Goal: Information Seeking & Learning: Learn about a topic

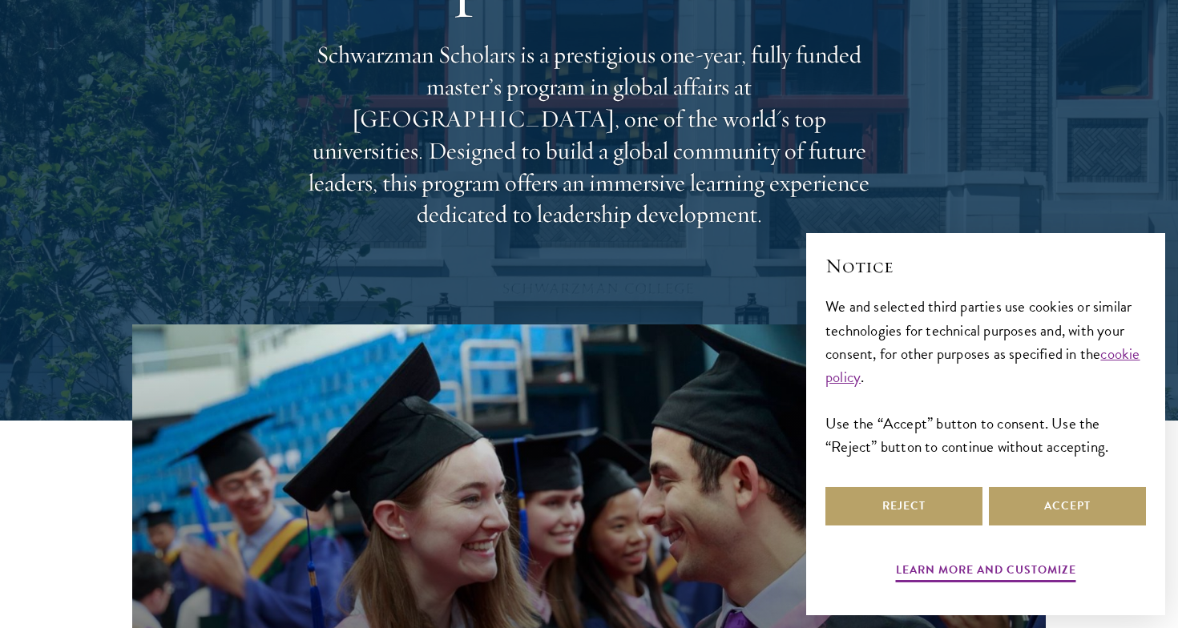
scroll to position [68, 0]
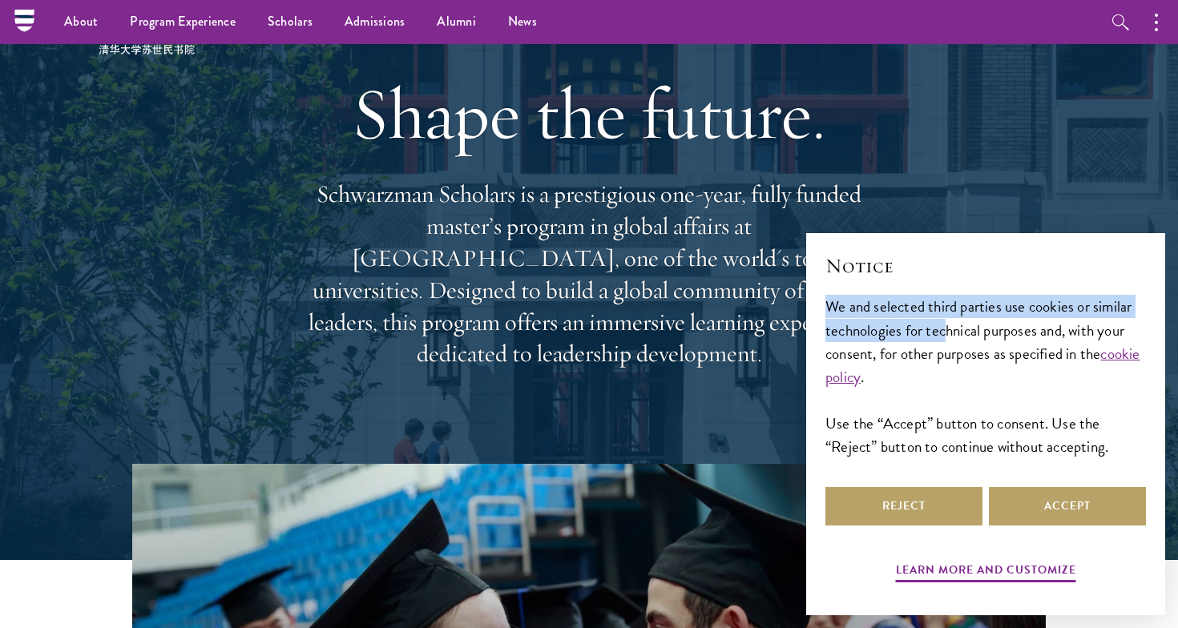
drag, startPoint x: 966, startPoint y: 264, endPoint x: 944, endPoint y: 328, distance: 67.1
click at [945, 328] on div "Notice We and selected third parties use cookies or similar technologies for te…" at bounding box center [985, 367] width 320 height 231
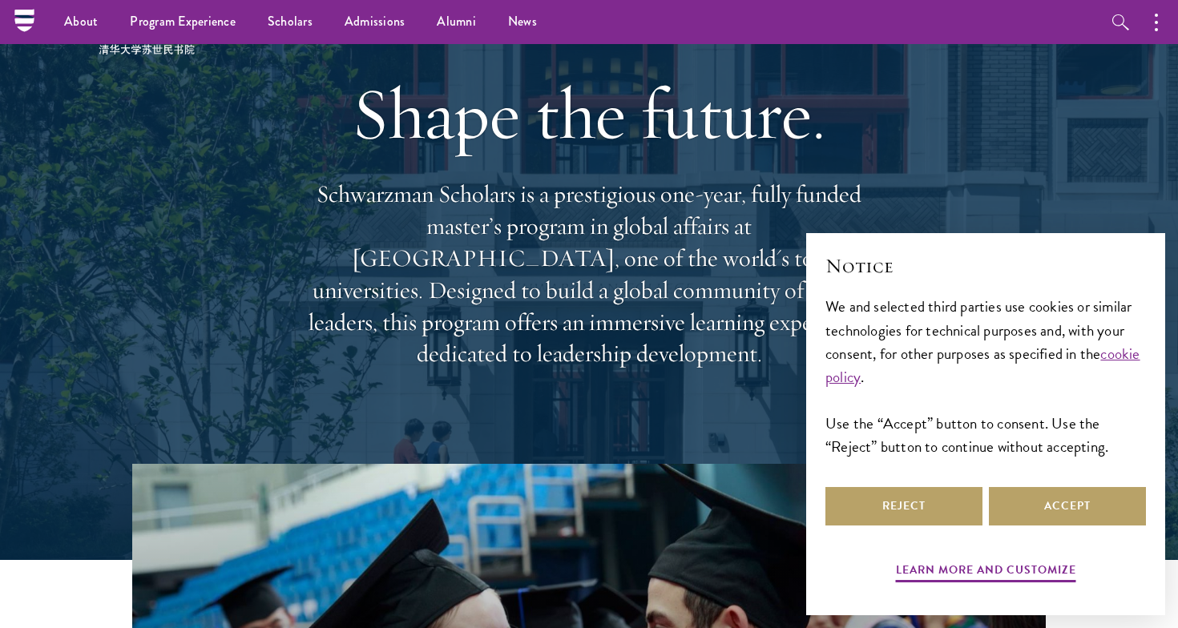
click at [868, 189] on div "Shape the future. Schwarzman Scholars is a prestigious one-year, fully funded m…" at bounding box center [588, 219] width 577 height 461
click at [940, 508] on button "Reject" at bounding box center [903, 506] width 157 height 38
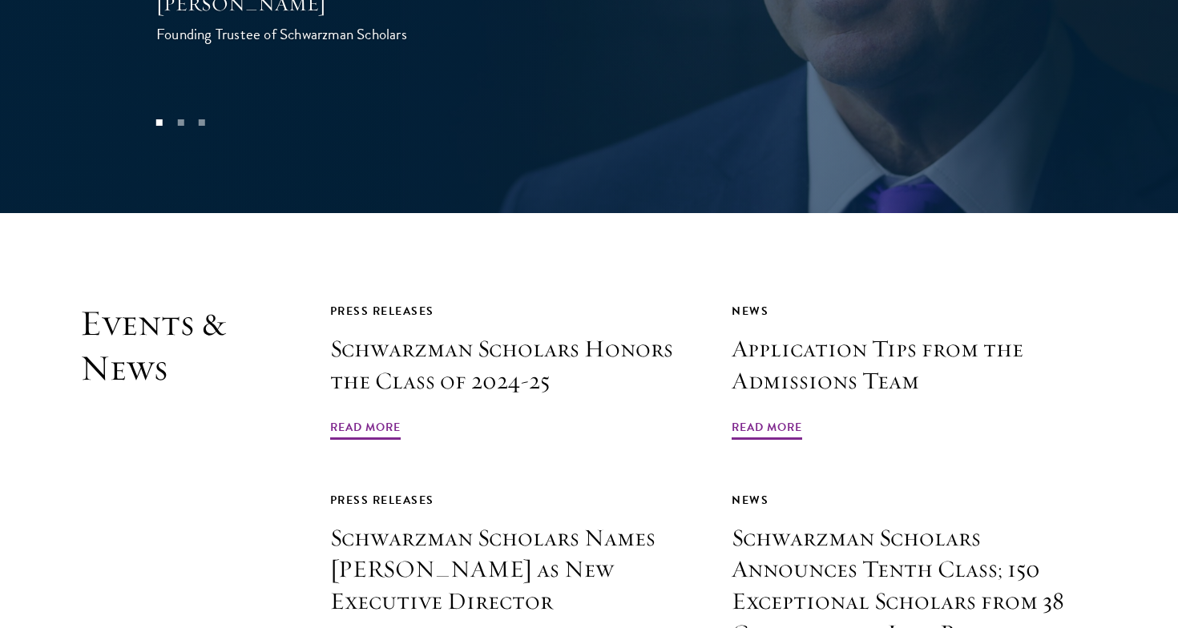
scroll to position [3648, 0]
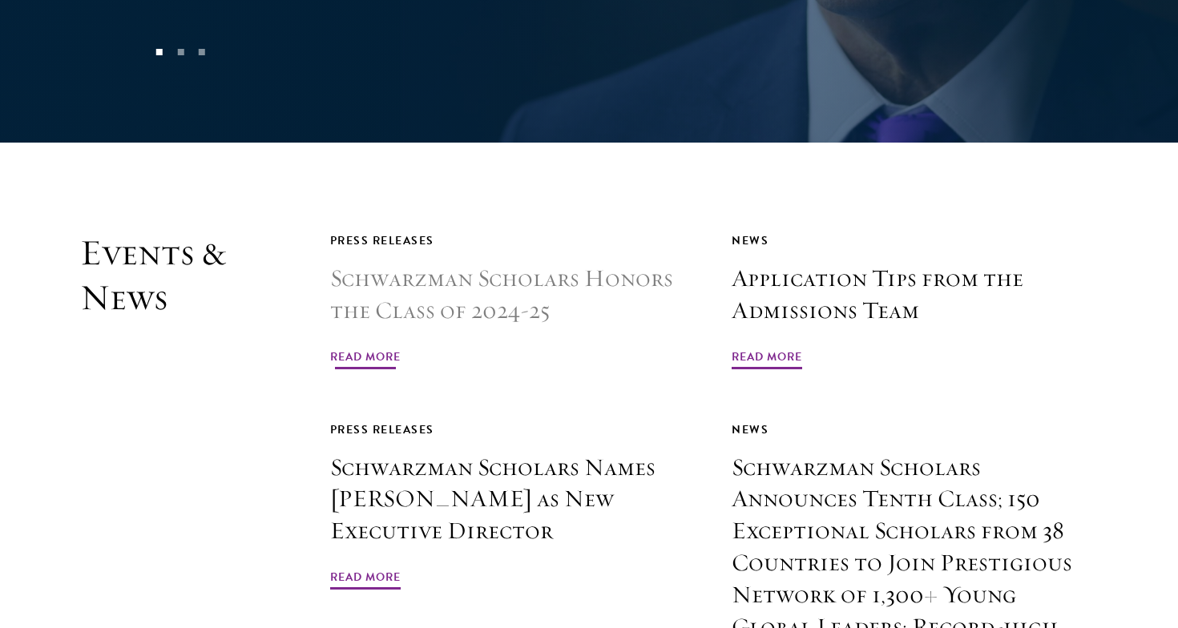
click at [364, 347] on span "Read More" at bounding box center [365, 359] width 70 height 25
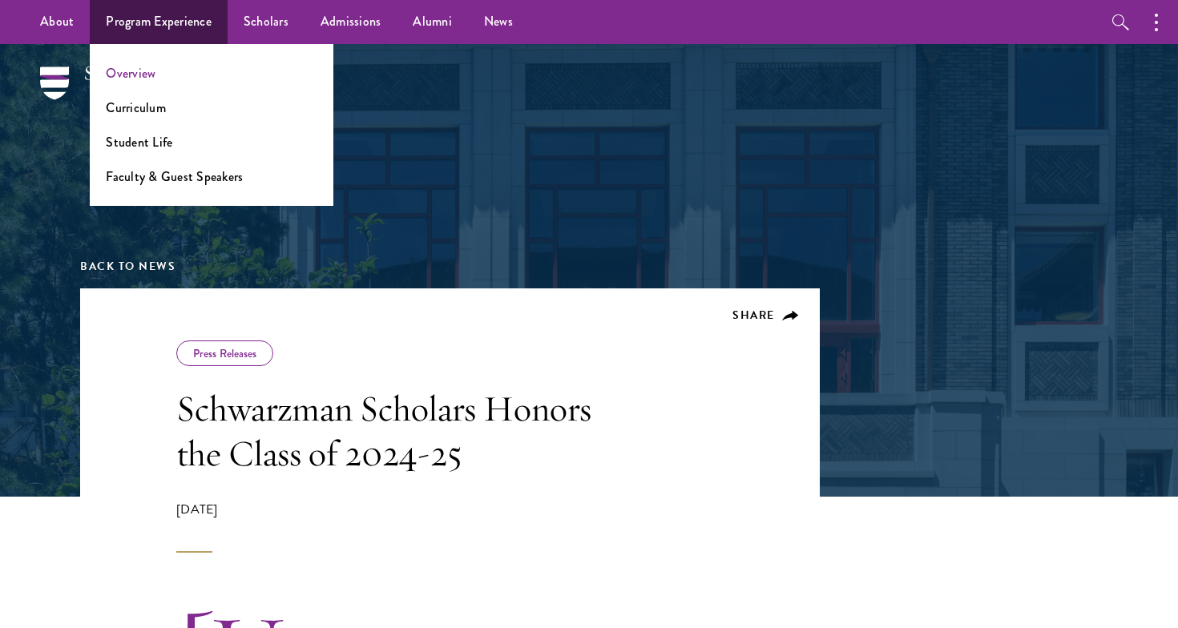
click at [151, 74] on link "Overview" at bounding box center [131, 73] width 50 height 18
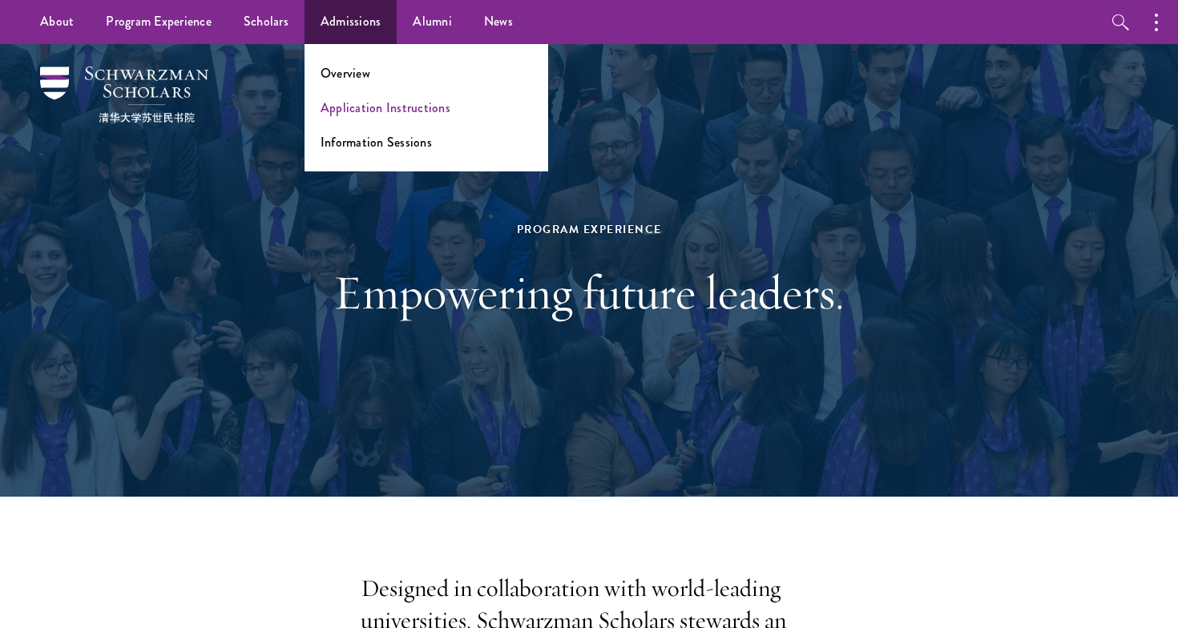
click at [351, 115] on link "Application Instructions" at bounding box center [385, 108] width 130 height 18
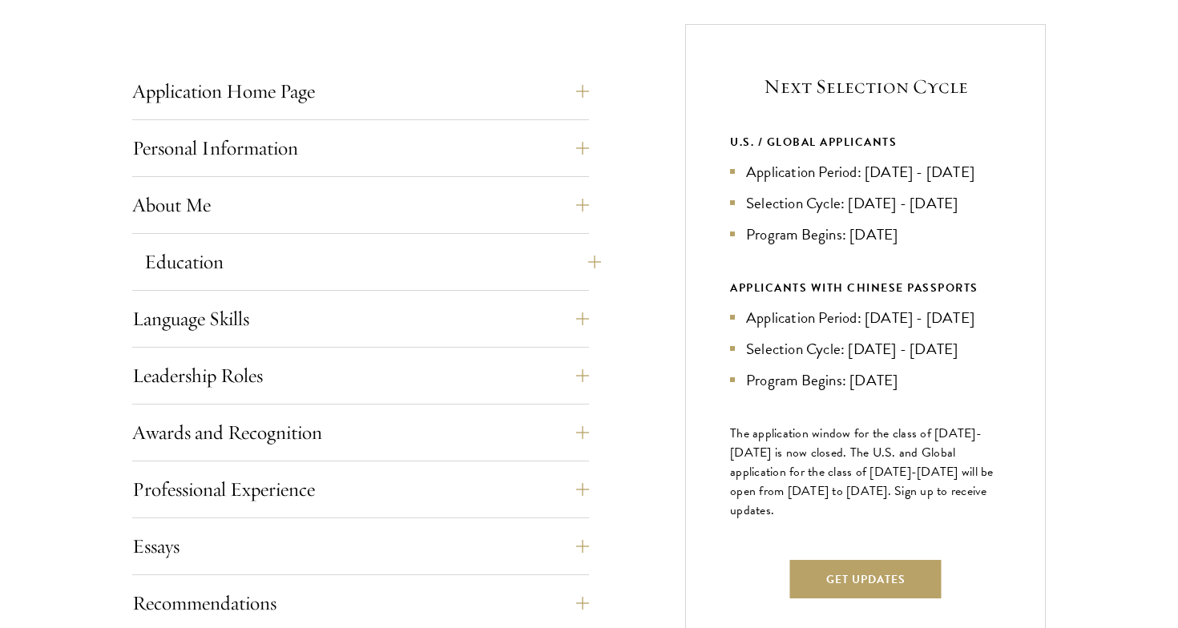
scroll to position [625, 0]
click at [224, 199] on button "About Me" at bounding box center [372, 204] width 457 height 38
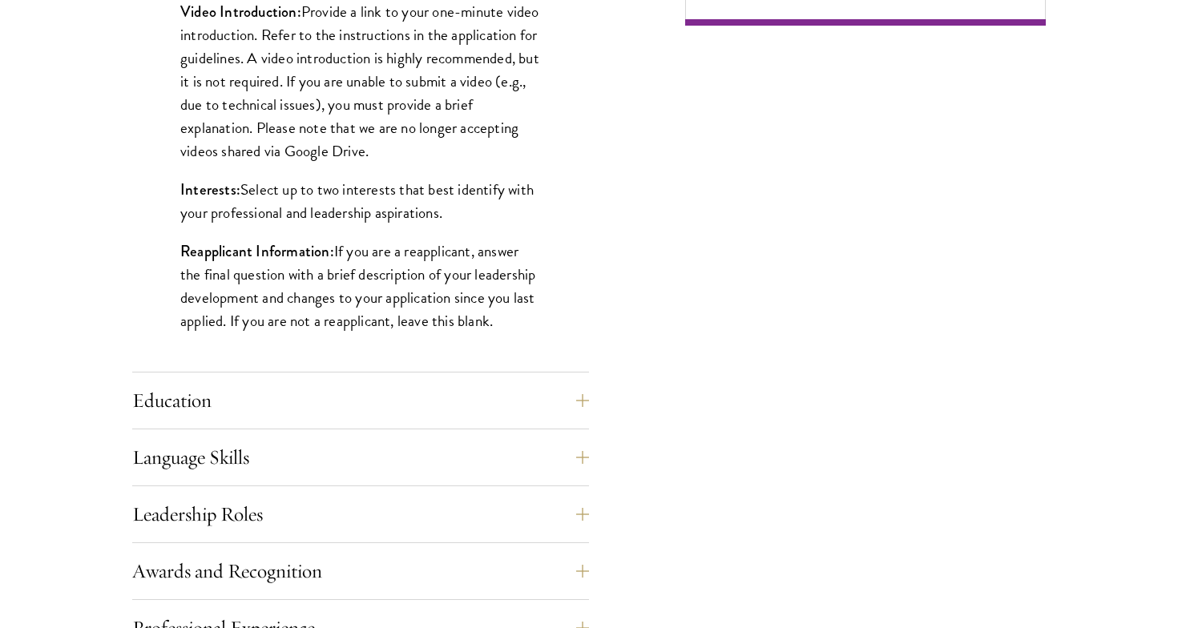
scroll to position [1297, 0]
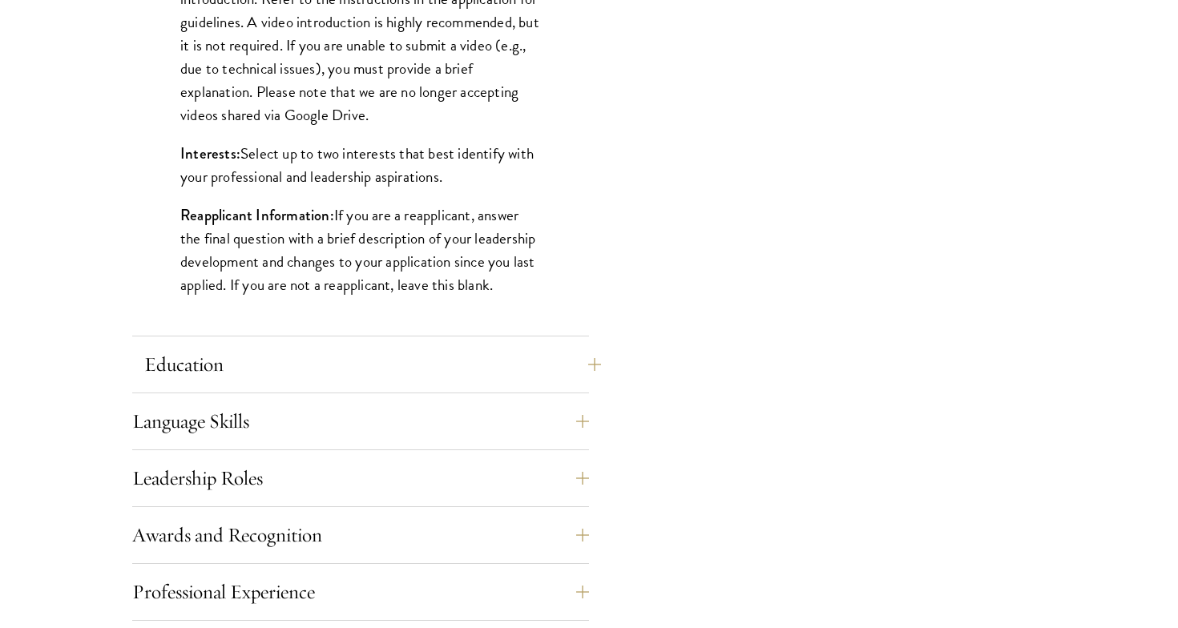
click at [193, 373] on button "Education" at bounding box center [372, 364] width 457 height 38
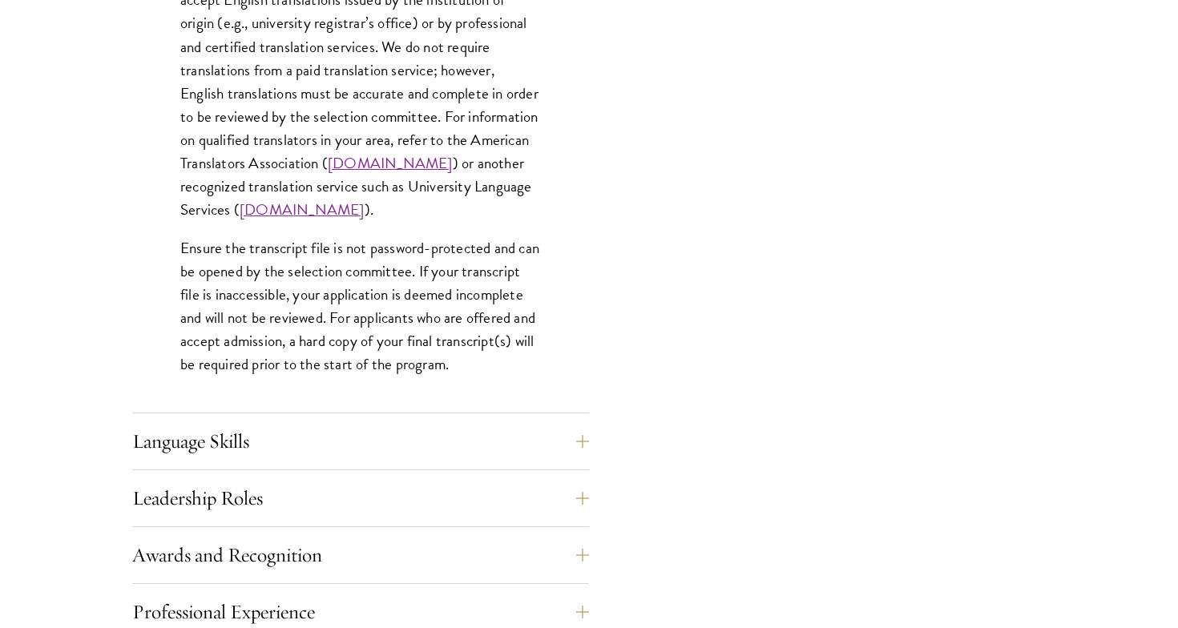
scroll to position [2631, 0]
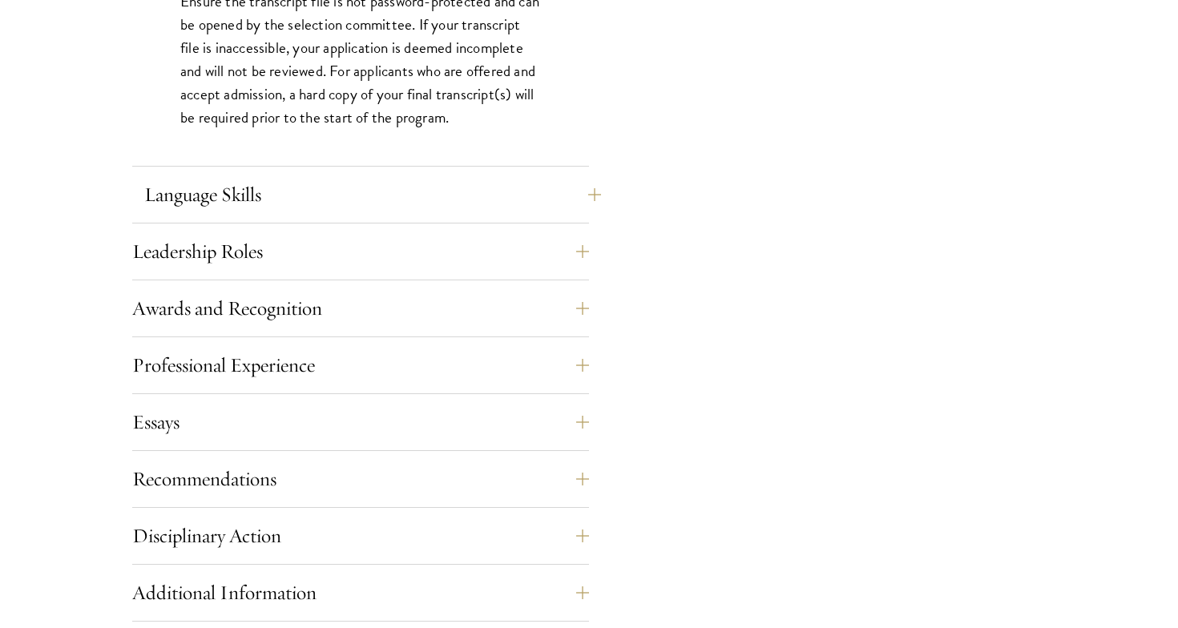
click at [272, 183] on button "Language Skills" at bounding box center [372, 194] width 457 height 38
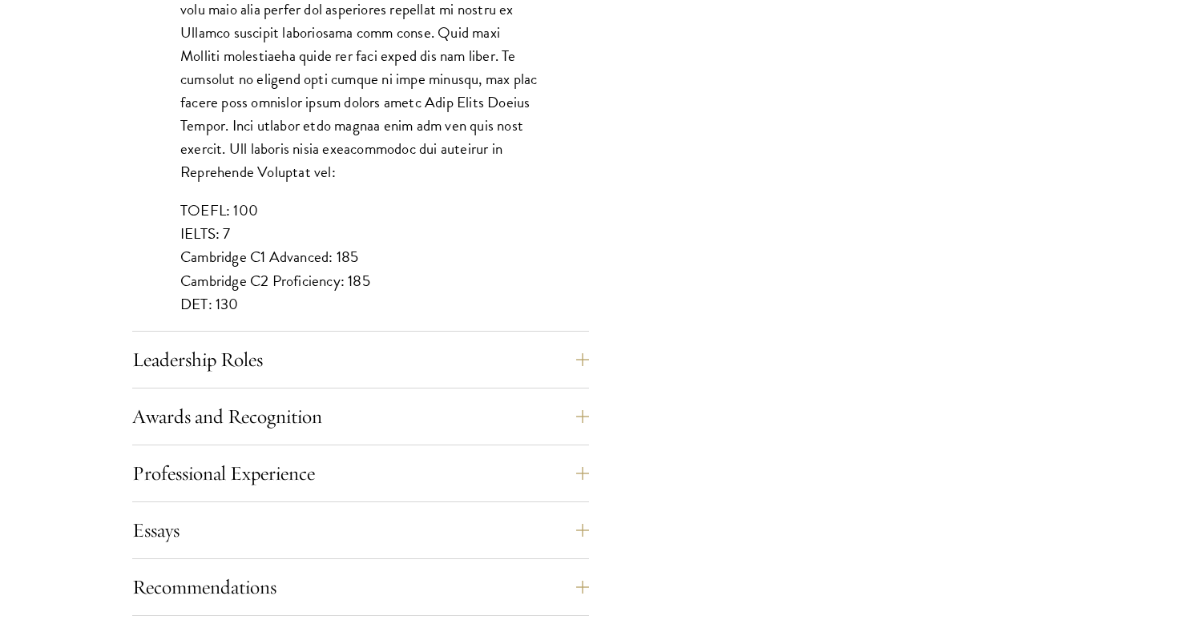
scroll to position [1494, 0]
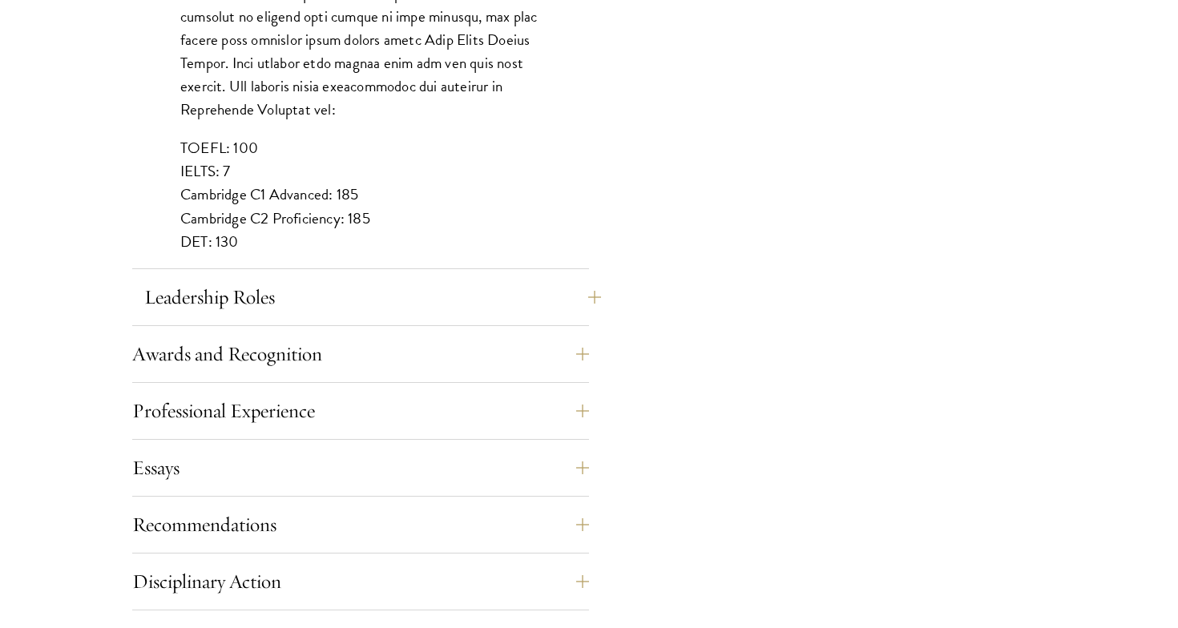
click at [232, 284] on button "Leadership Roles" at bounding box center [372, 297] width 457 height 38
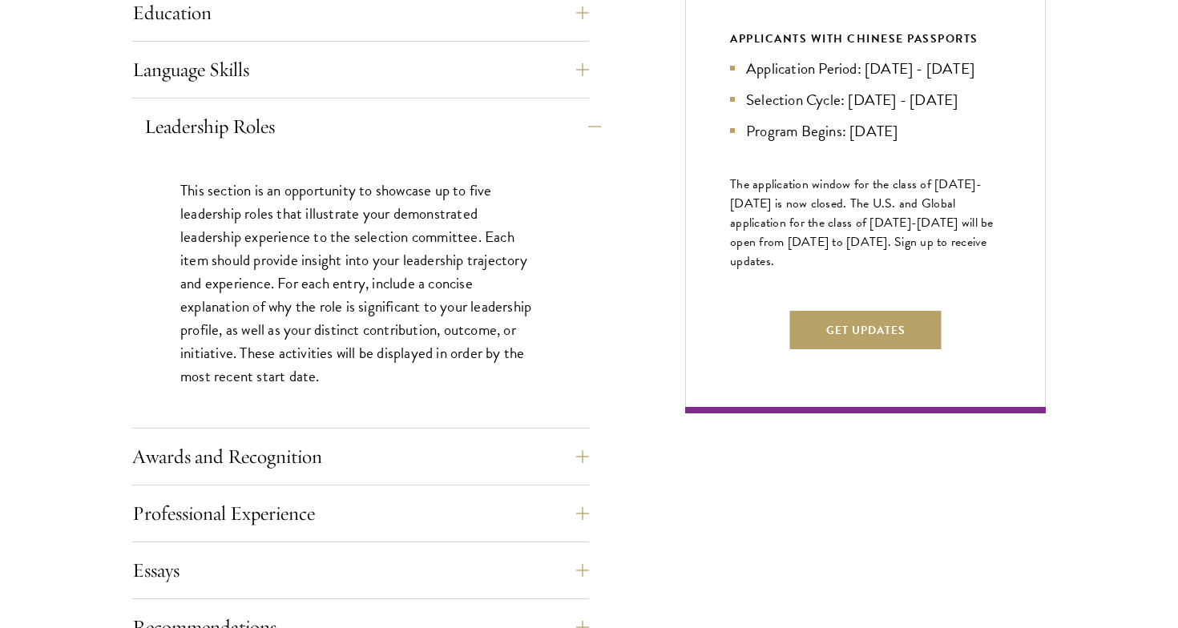
scroll to position [993, 0]
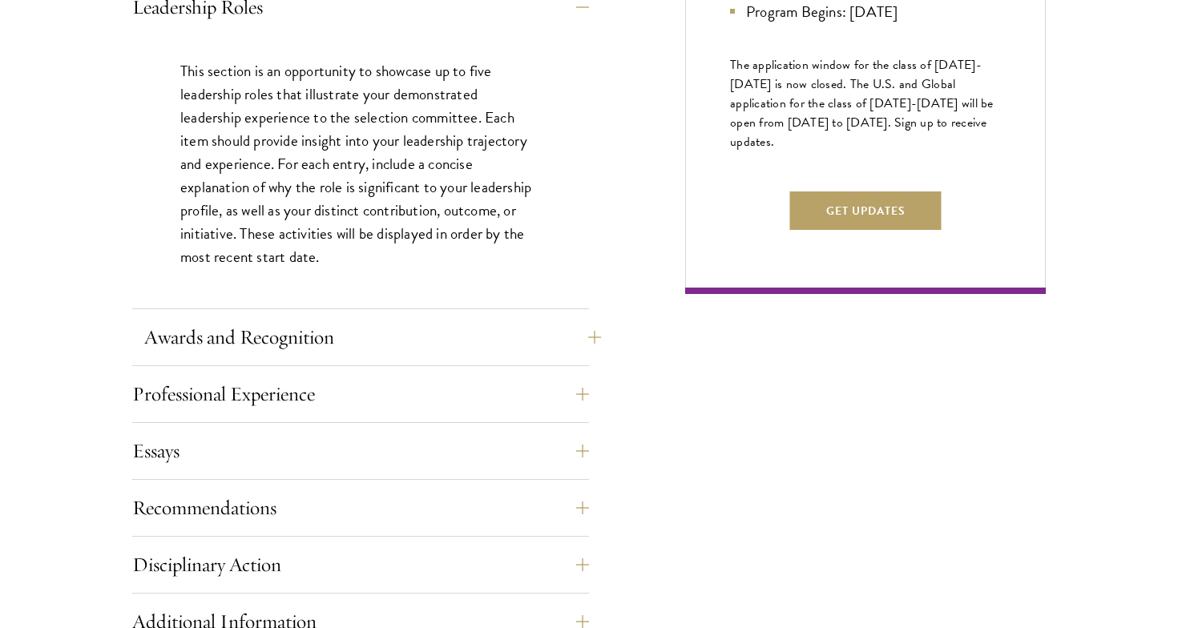
click at [276, 337] on button "Awards and Recognition" at bounding box center [372, 337] width 457 height 38
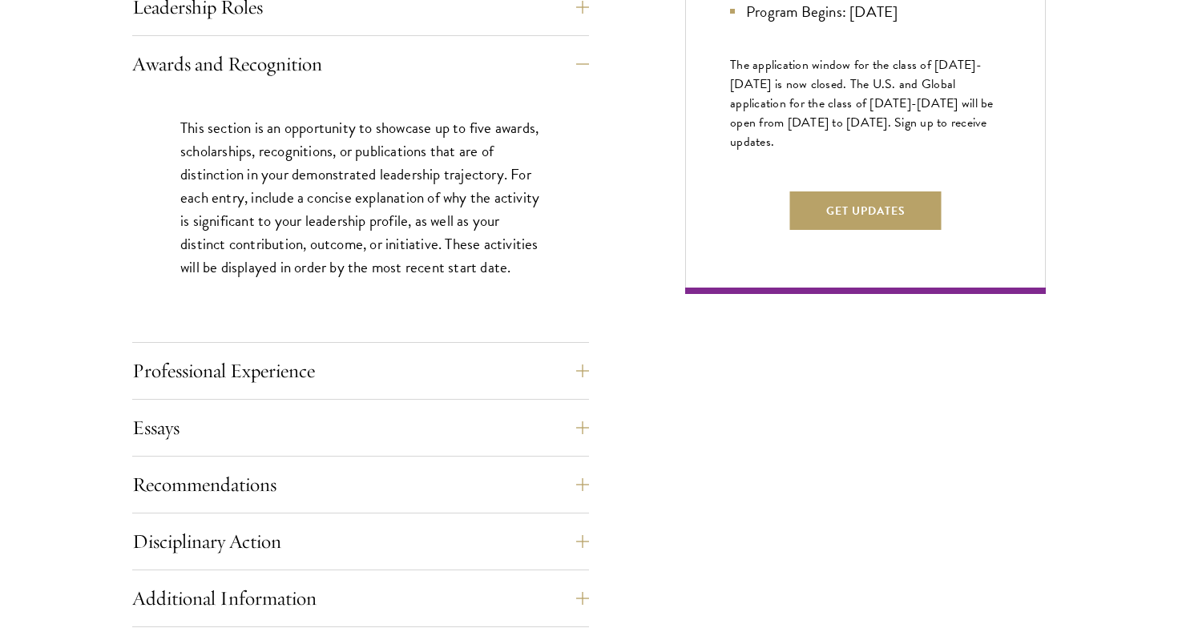
scroll to position [1201, 0]
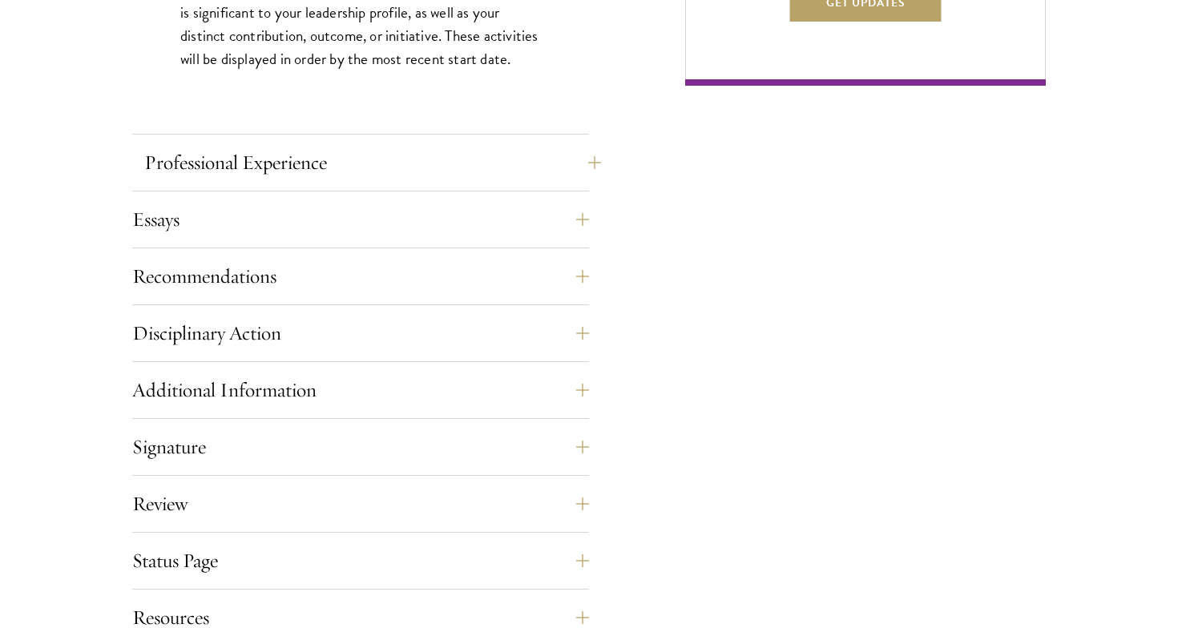
click at [252, 171] on button "Professional Experience" at bounding box center [372, 162] width 457 height 38
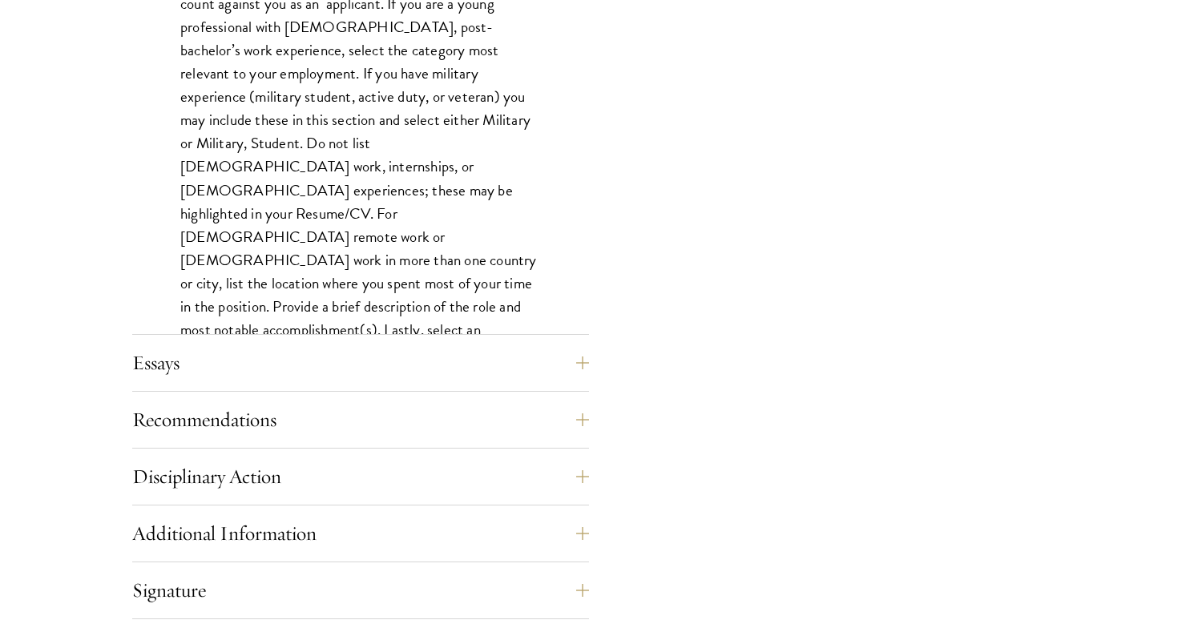
scroll to position [1392, 0]
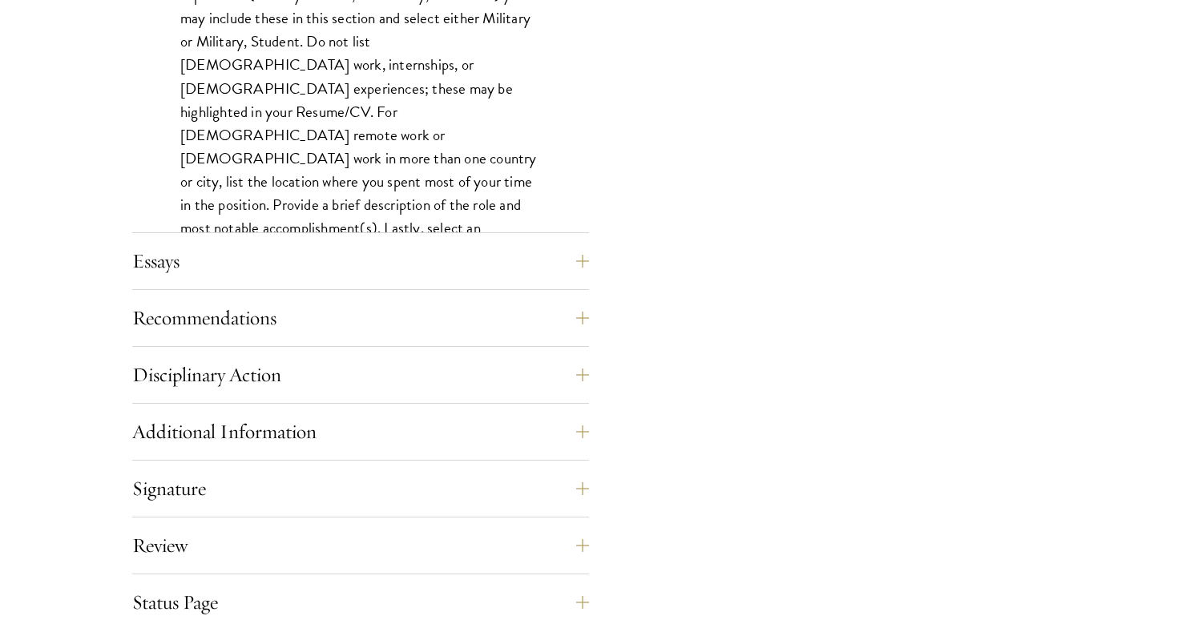
click at [240, 286] on div "Essays Each applicant is required to provide two essays and two short answer re…" at bounding box center [360, 266] width 457 height 48
click at [207, 266] on button "Essays" at bounding box center [372, 261] width 457 height 38
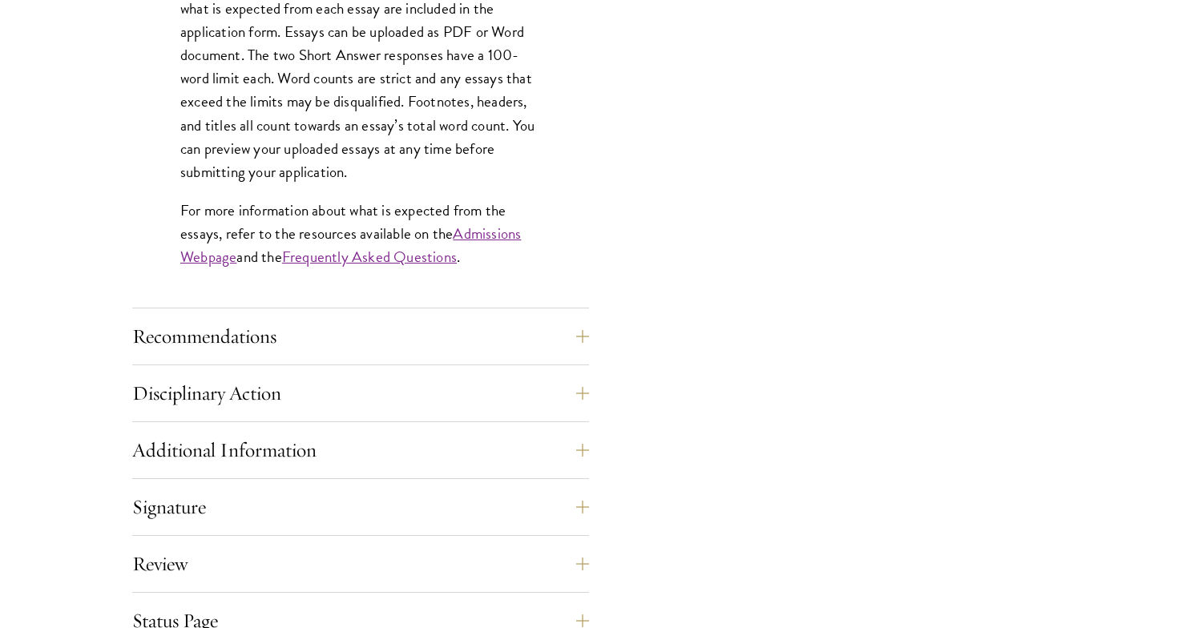
scroll to position [1529, 0]
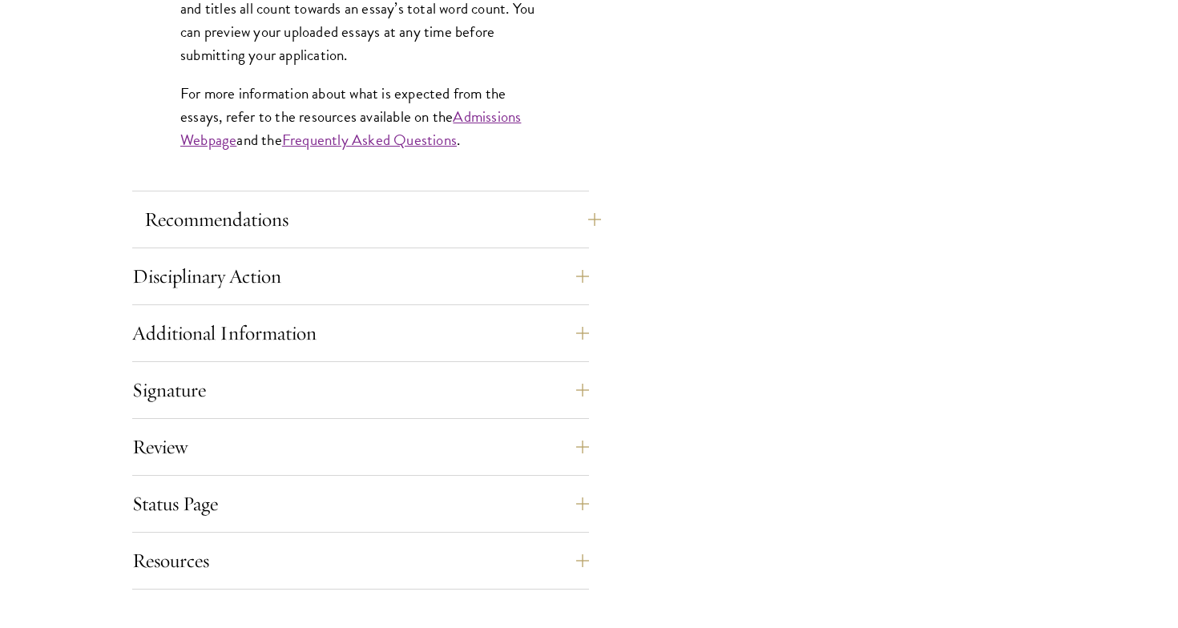
click at [204, 228] on button "Recommendations" at bounding box center [372, 219] width 457 height 38
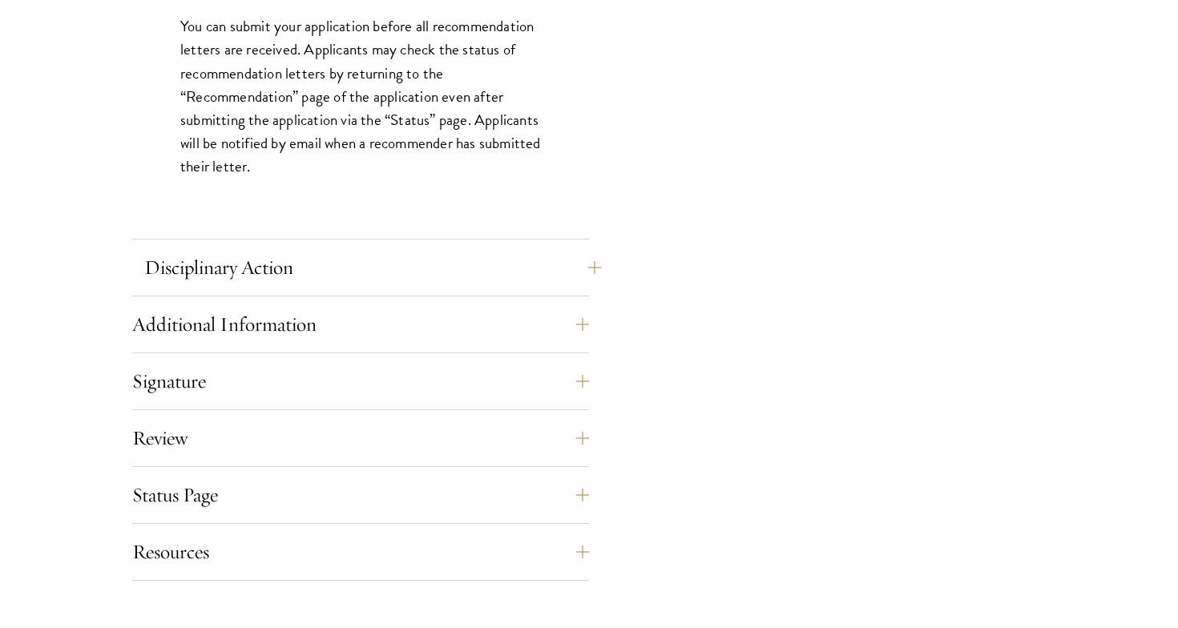
scroll to position [2327, 0]
click at [203, 274] on button "Disciplinary Action" at bounding box center [372, 267] width 457 height 38
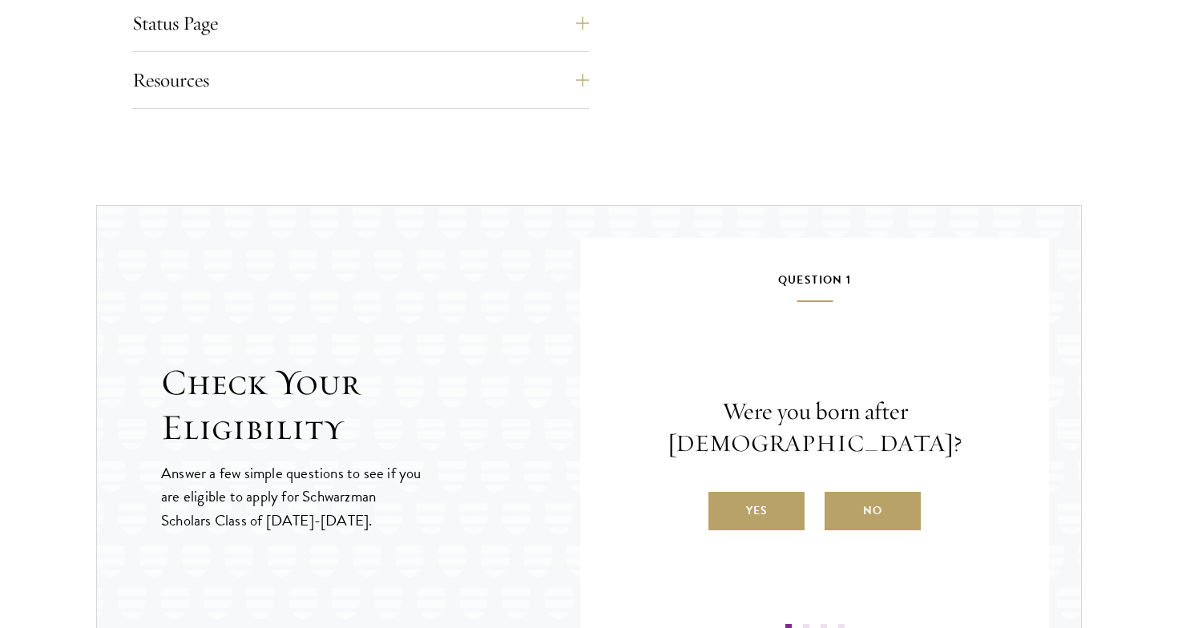
scroll to position [1842, 0]
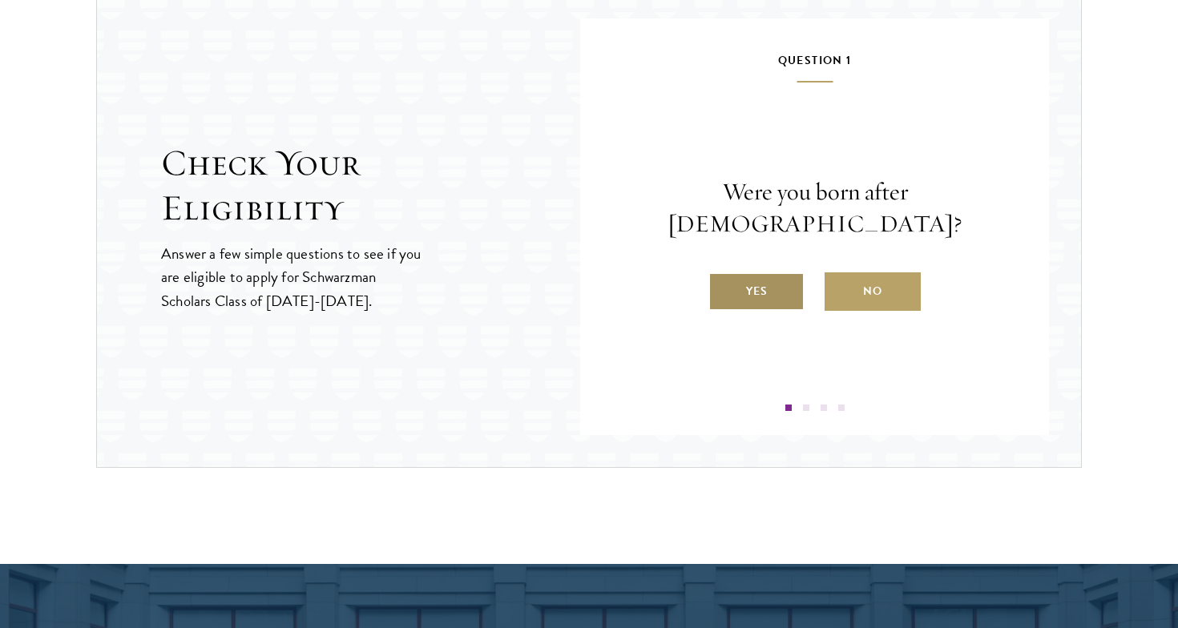
click at [743, 272] on label "Yes" at bounding box center [756, 291] width 96 height 38
click at [723, 274] on input "Yes" at bounding box center [715, 281] width 14 height 14
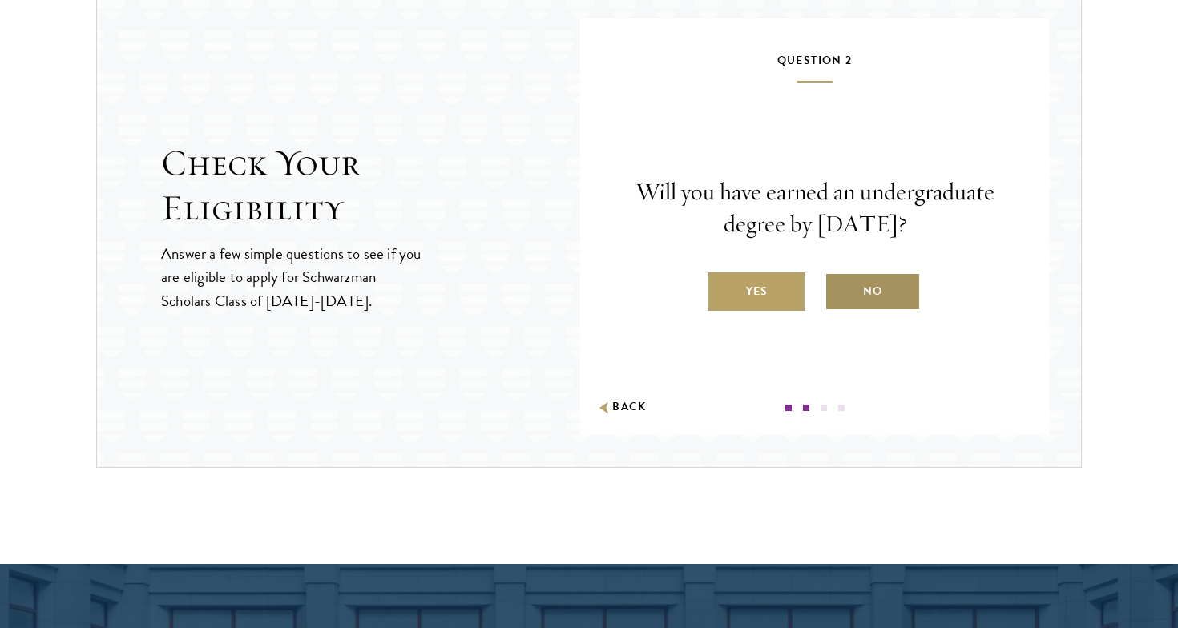
click at [848, 287] on label "No" at bounding box center [872, 291] width 96 height 38
click at [839, 287] on input "No" at bounding box center [831, 281] width 14 height 14
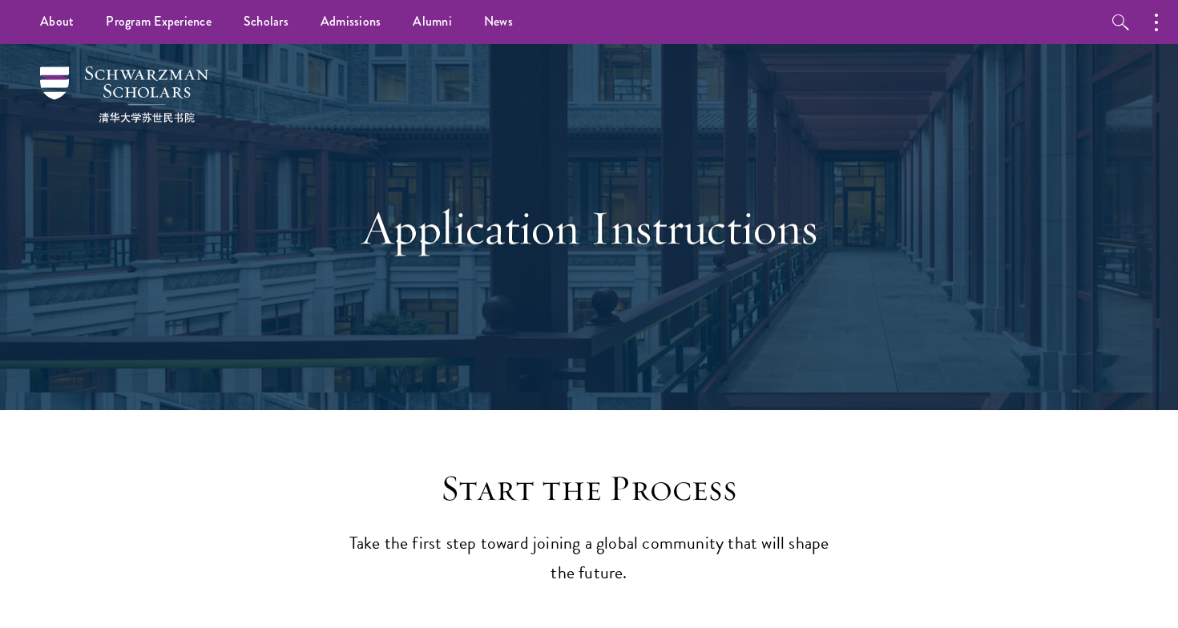
scroll to position [0, 0]
click at [171, 84] on img at bounding box center [124, 94] width 168 height 56
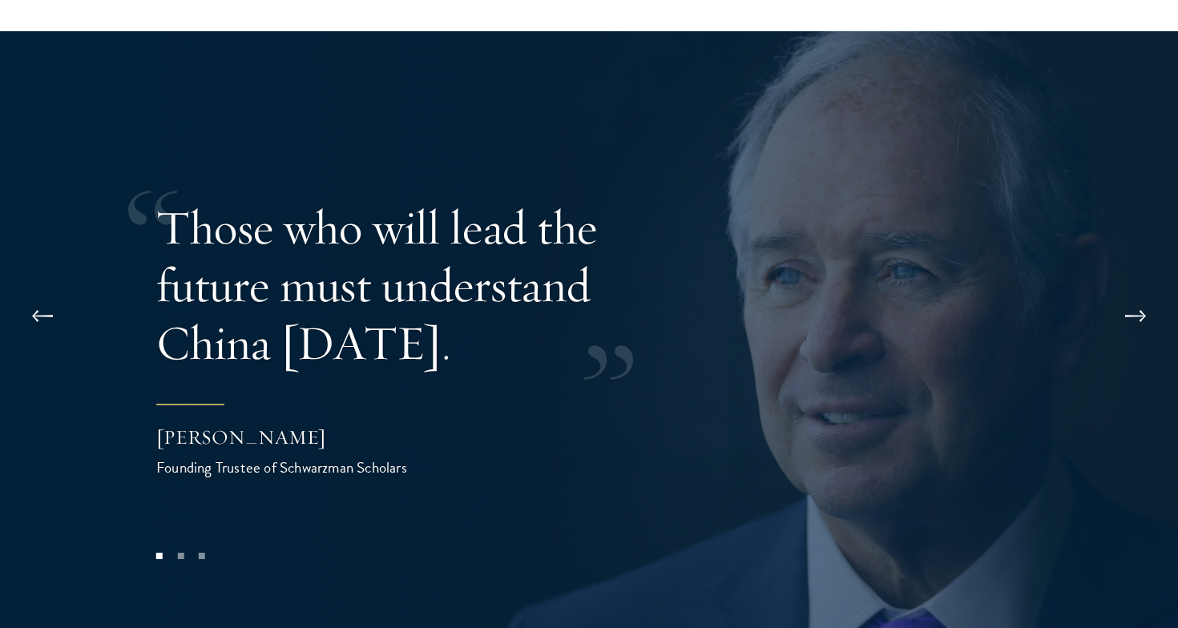
scroll to position [3154, 0]
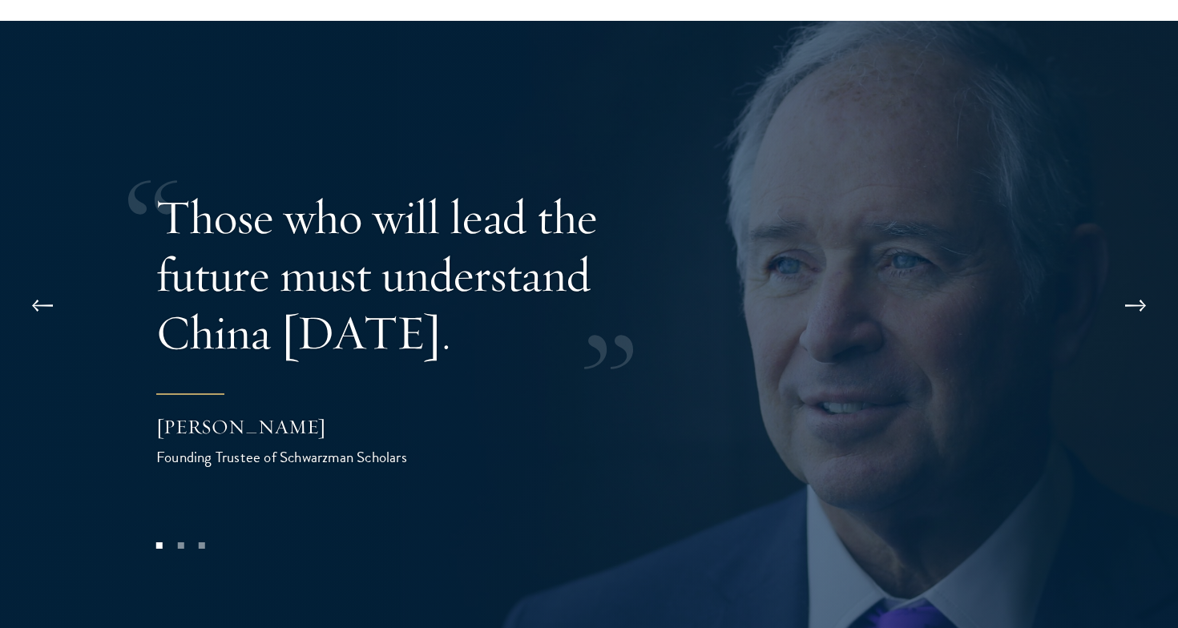
click at [1130, 284] on button at bounding box center [1135, 306] width 53 height 45
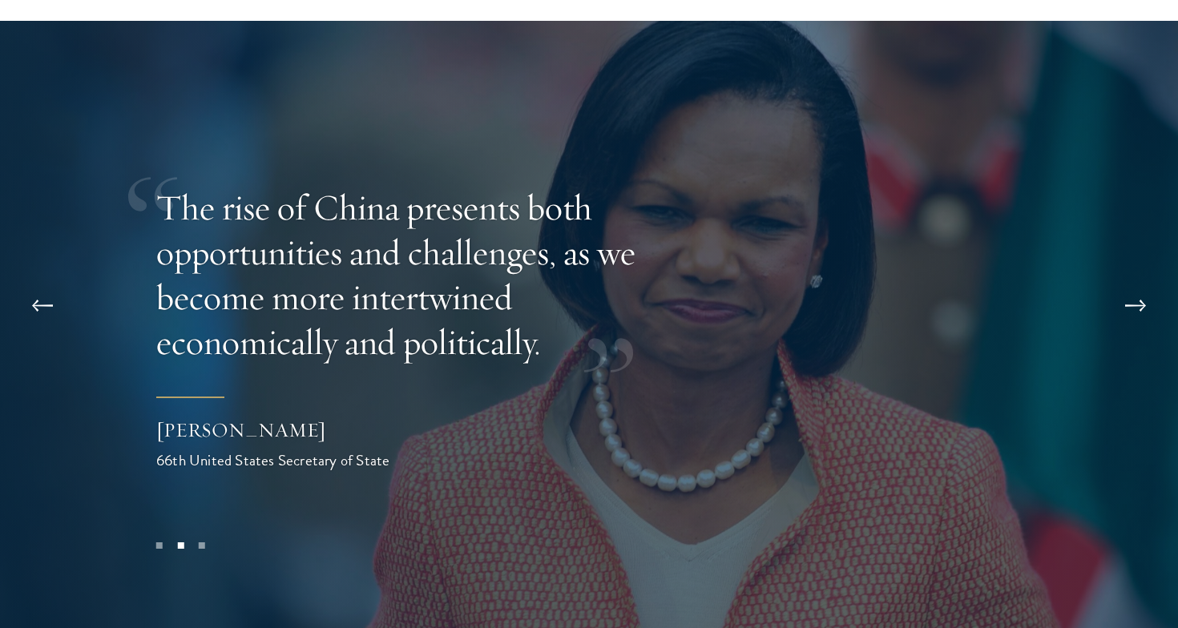
click at [1129, 284] on button at bounding box center [1135, 306] width 53 height 45
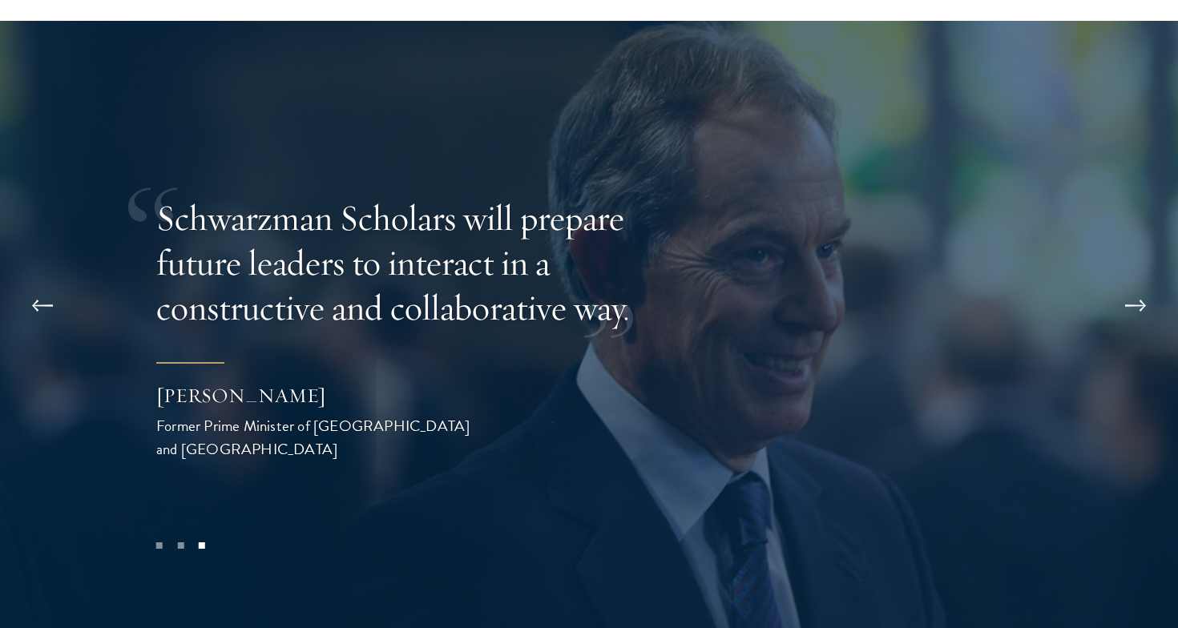
click at [1129, 284] on button at bounding box center [1135, 306] width 53 height 45
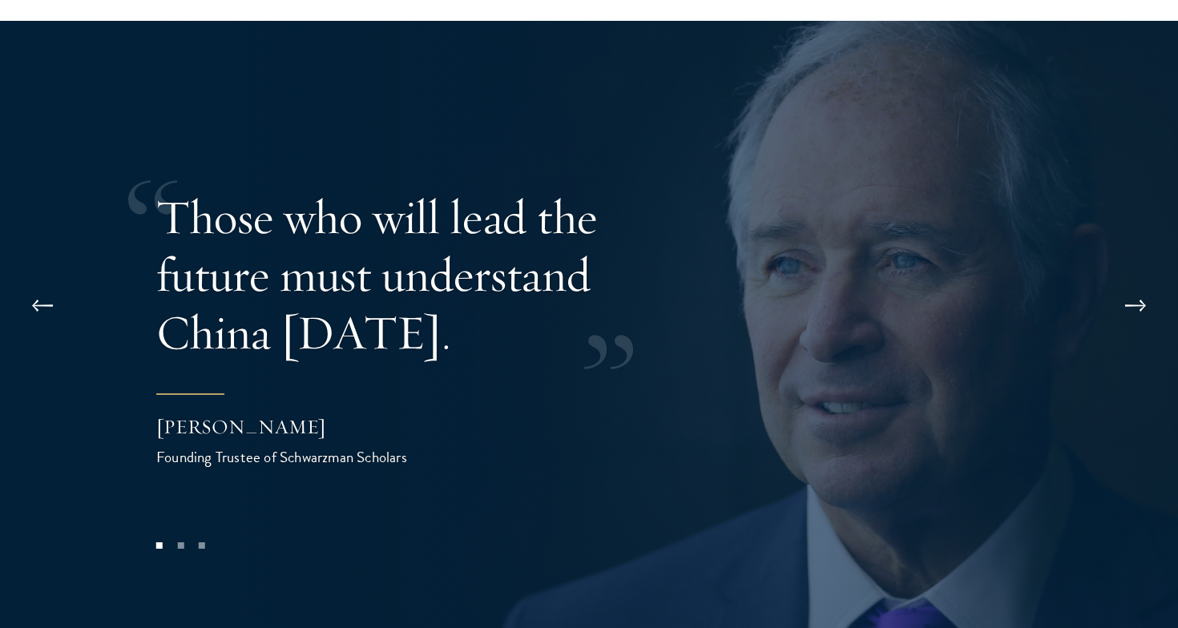
click at [1129, 284] on button at bounding box center [1135, 306] width 53 height 45
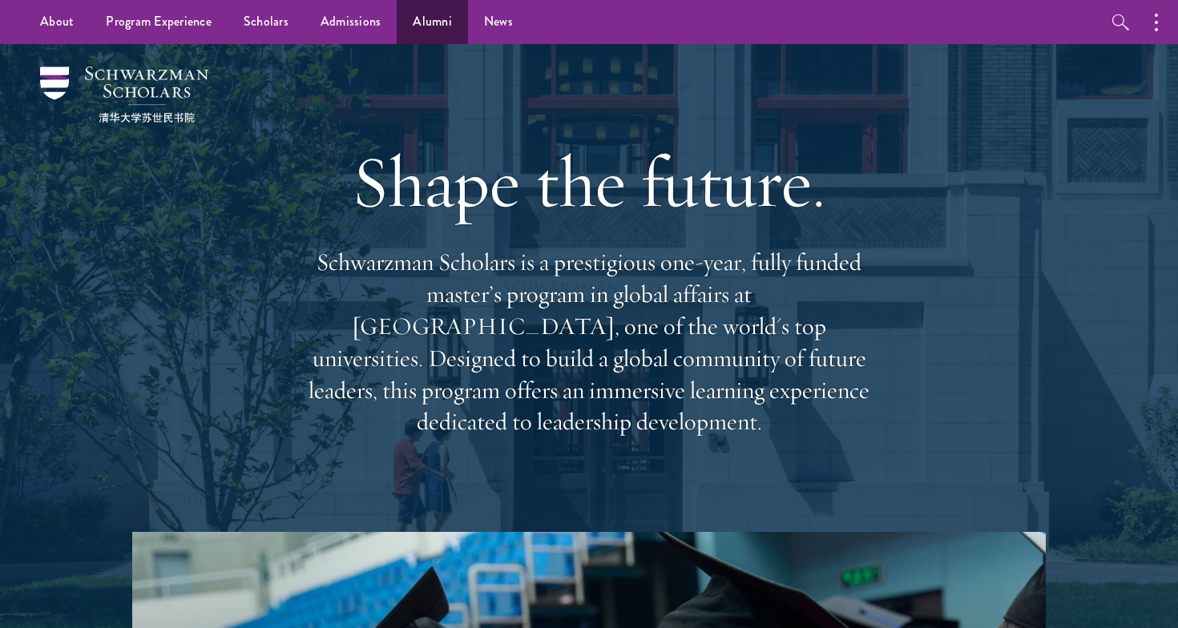
scroll to position [0, 0]
click at [429, 25] on link "Alumni" at bounding box center [432, 22] width 71 height 44
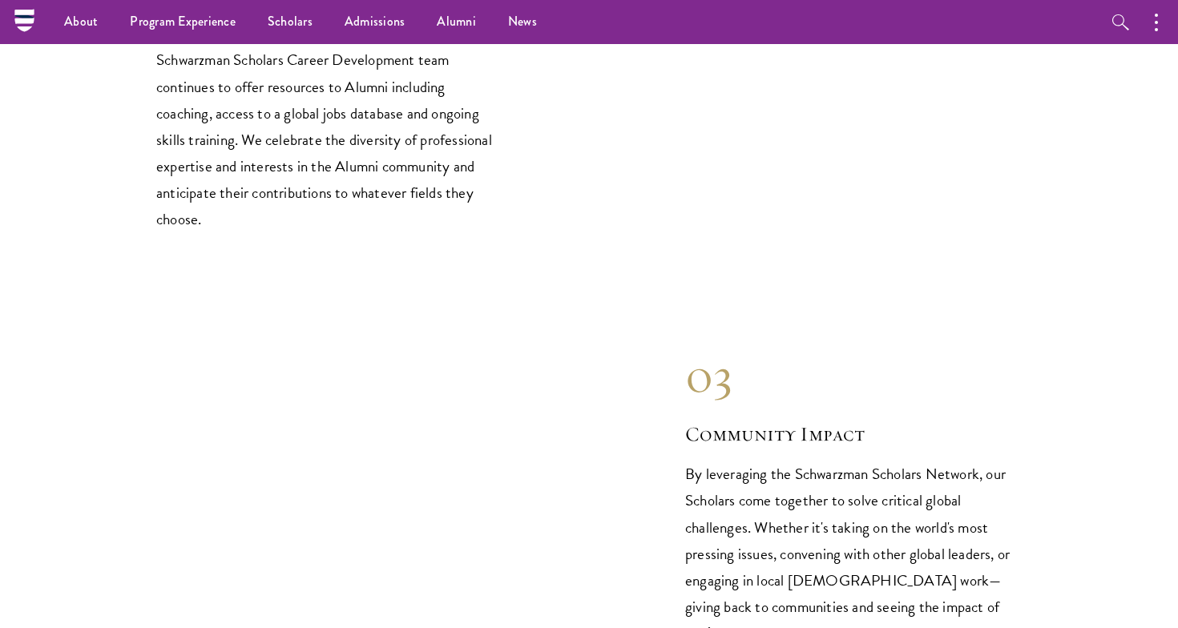
scroll to position [2036, 0]
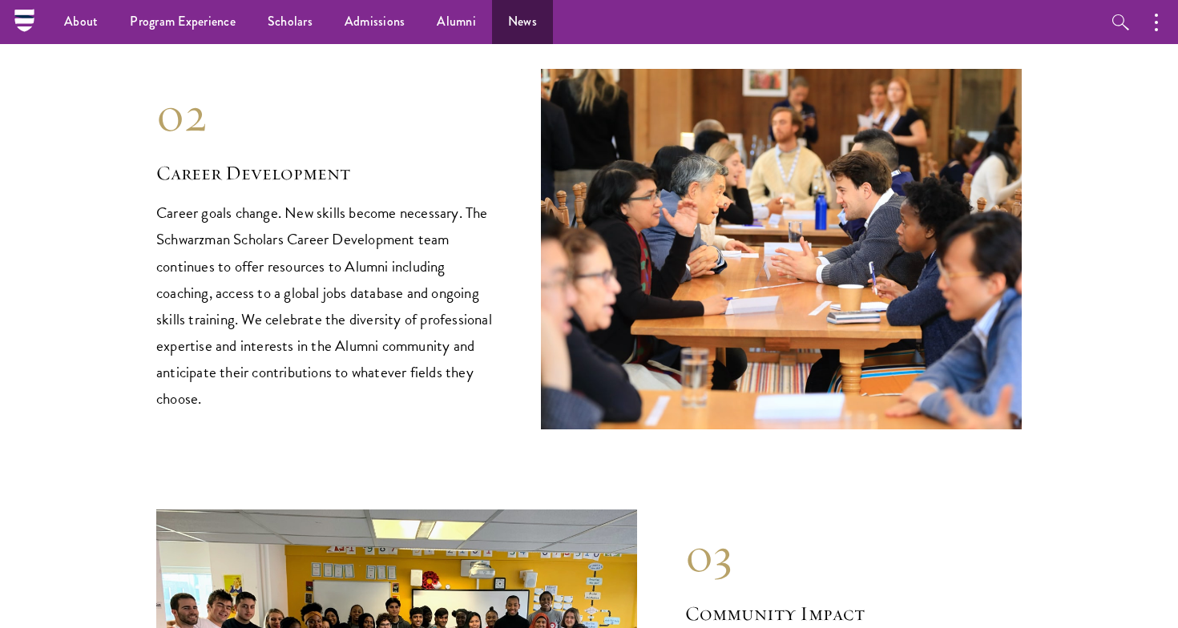
click at [509, 18] on link "News" at bounding box center [522, 22] width 61 height 44
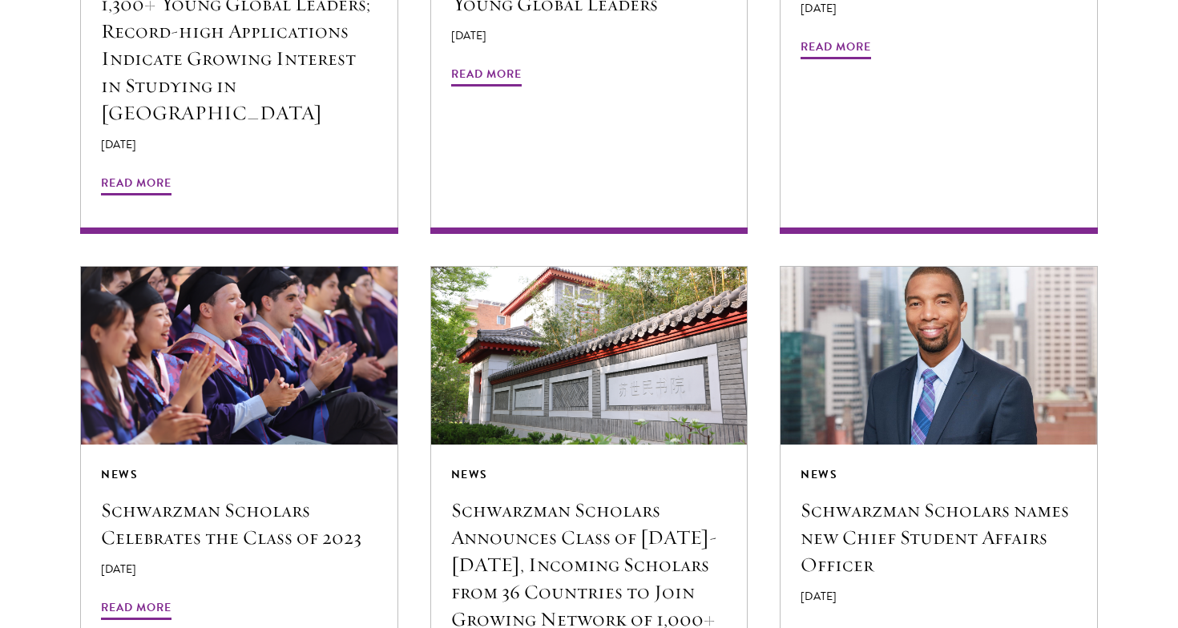
scroll to position [2343, 0]
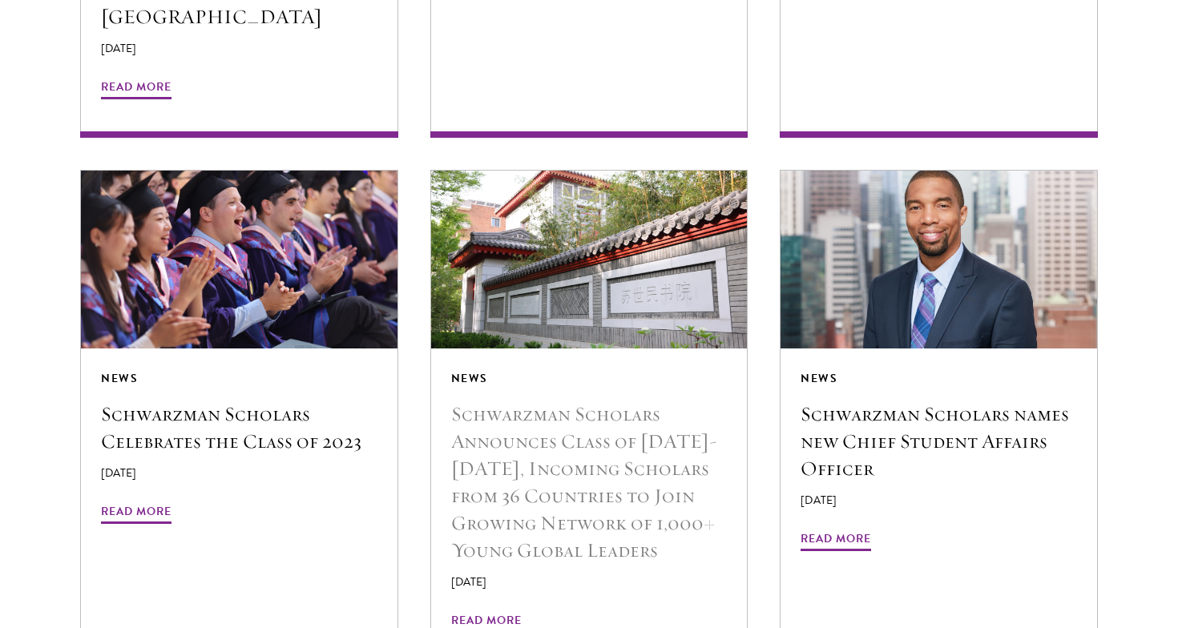
click at [547, 401] on h5 "Schwarzman Scholars Announces Class of [DATE]-[DATE], Incoming Scholars from 36…" at bounding box center [589, 482] width 276 height 163
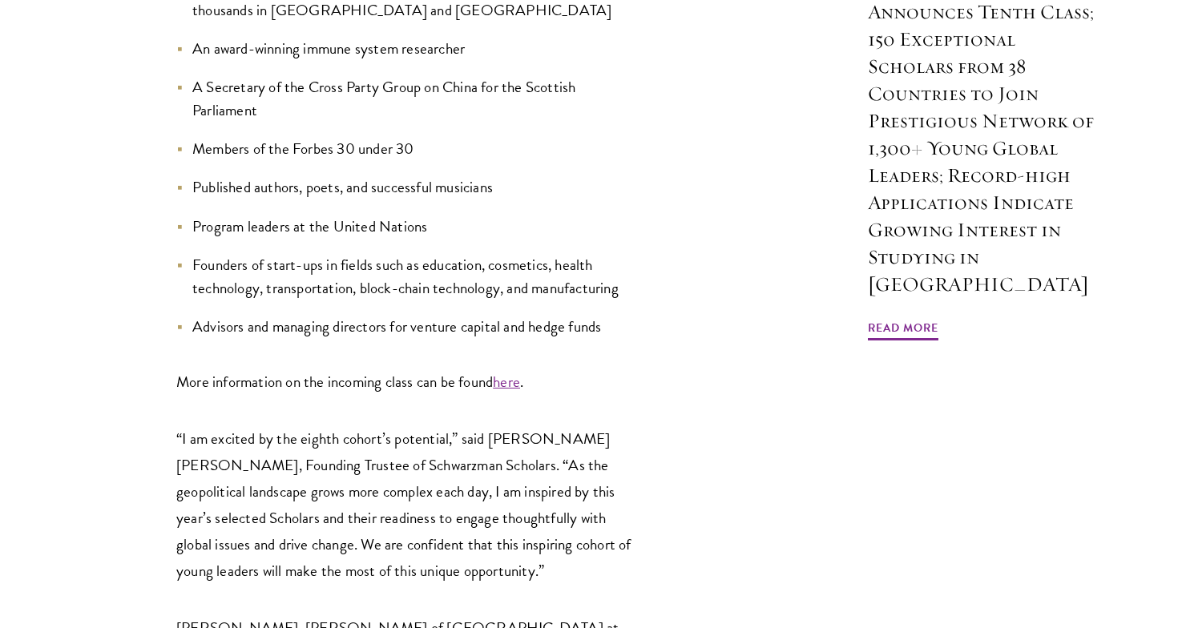
scroll to position [1558, 0]
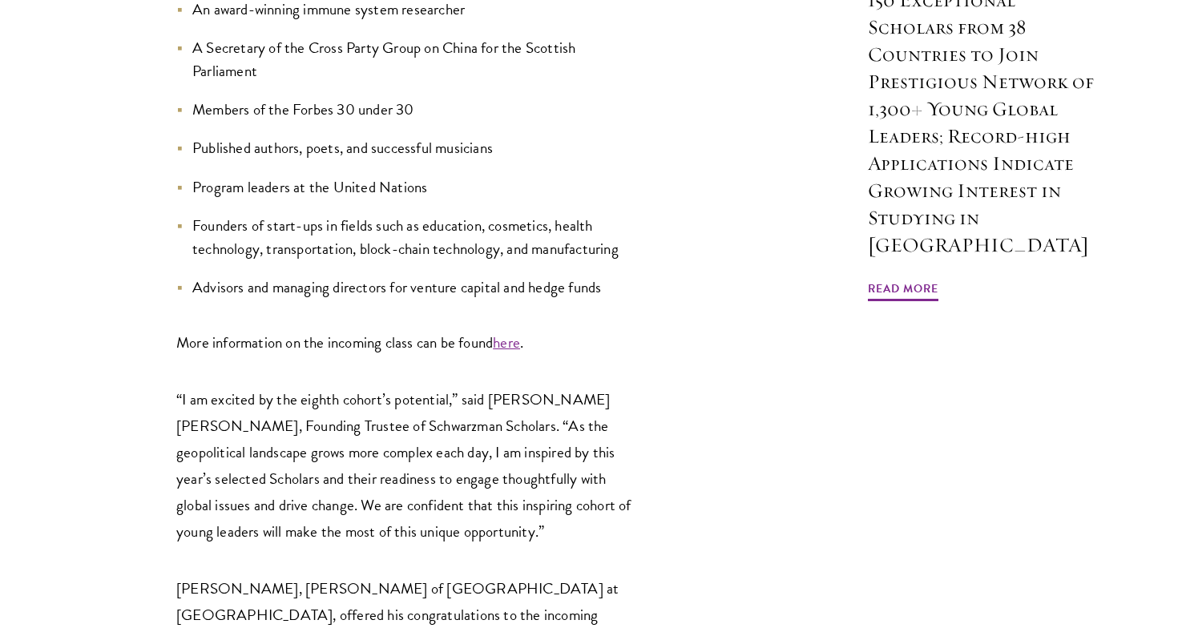
click at [520, 331] on link "here" at bounding box center [506, 342] width 27 height 23
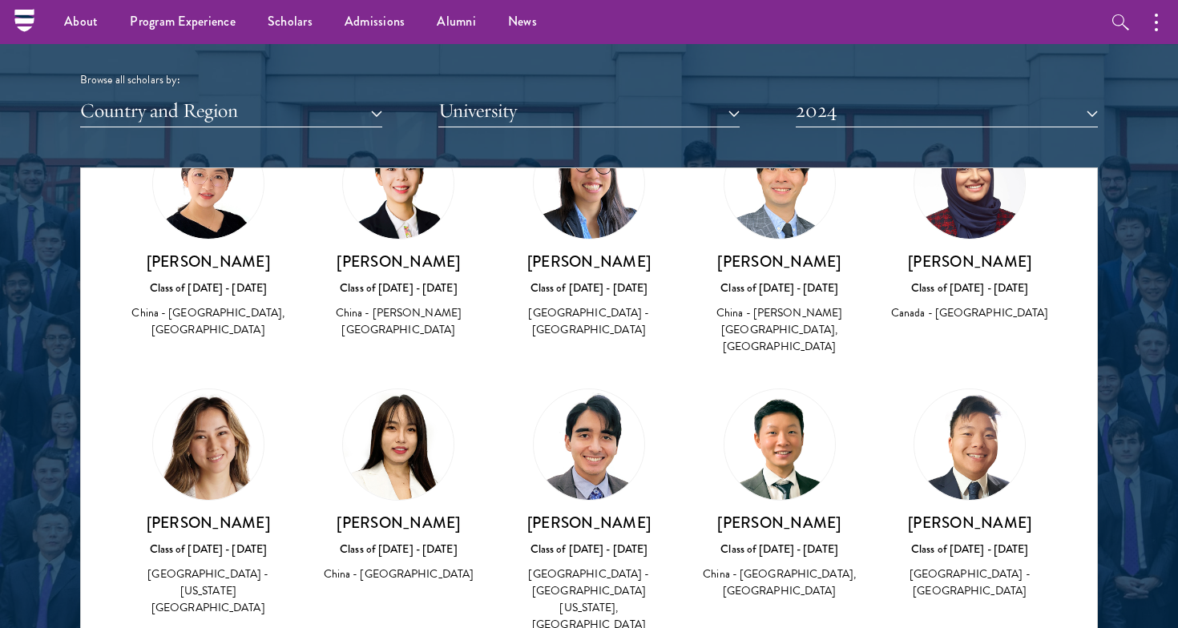
scroll to position [6987, 0]
click at [852, 118] on button "2024" at bounding box center [947, 111] width 302 height 33
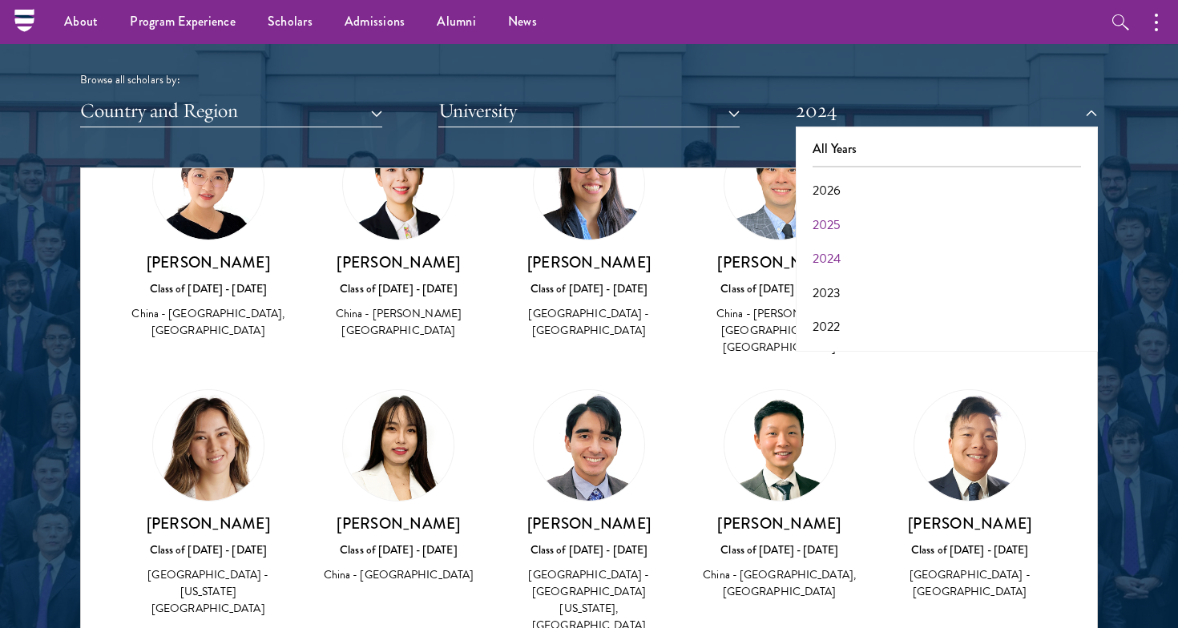
click at [832, 213] on button "2025" at bounding box center [946, 225] width 292 height 34
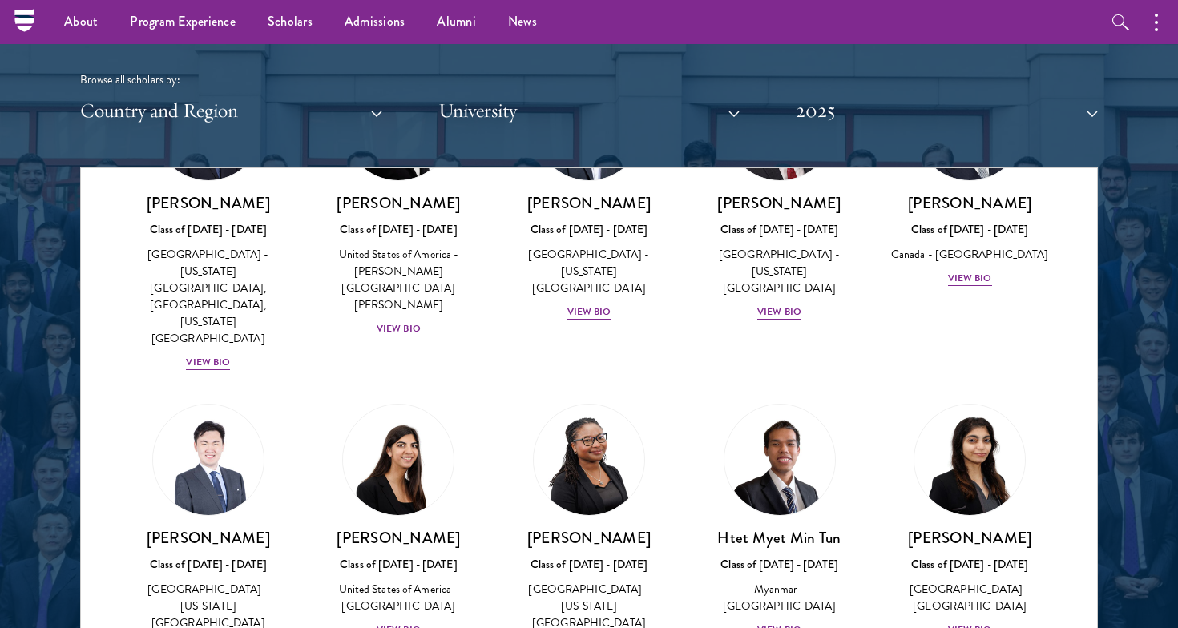
scroll to position [4323, 0]
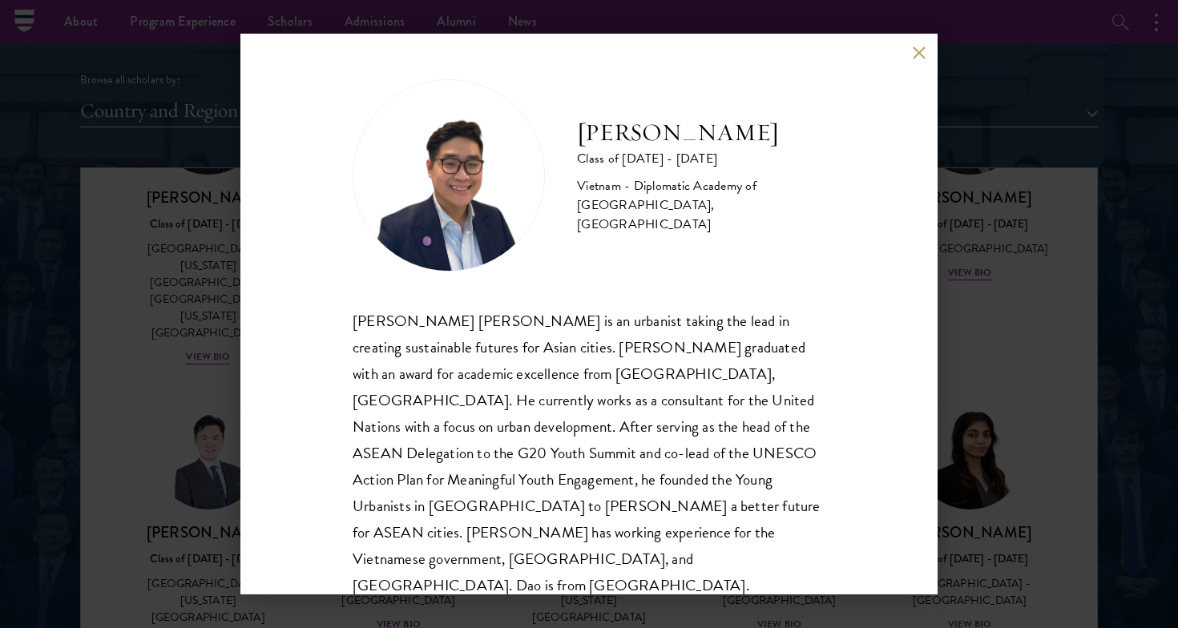
scroll to position [2, 0]
click at [911, 54] on div "Dao Nguyen Class of 2024 - 2025 Vietnam - Diplomatic Academy of Vietnam, Peking…" at bounding box center [588, 314] width 697 height 561
click at [914, 57] on button at bounding box center [919, 53] width 14 height 14
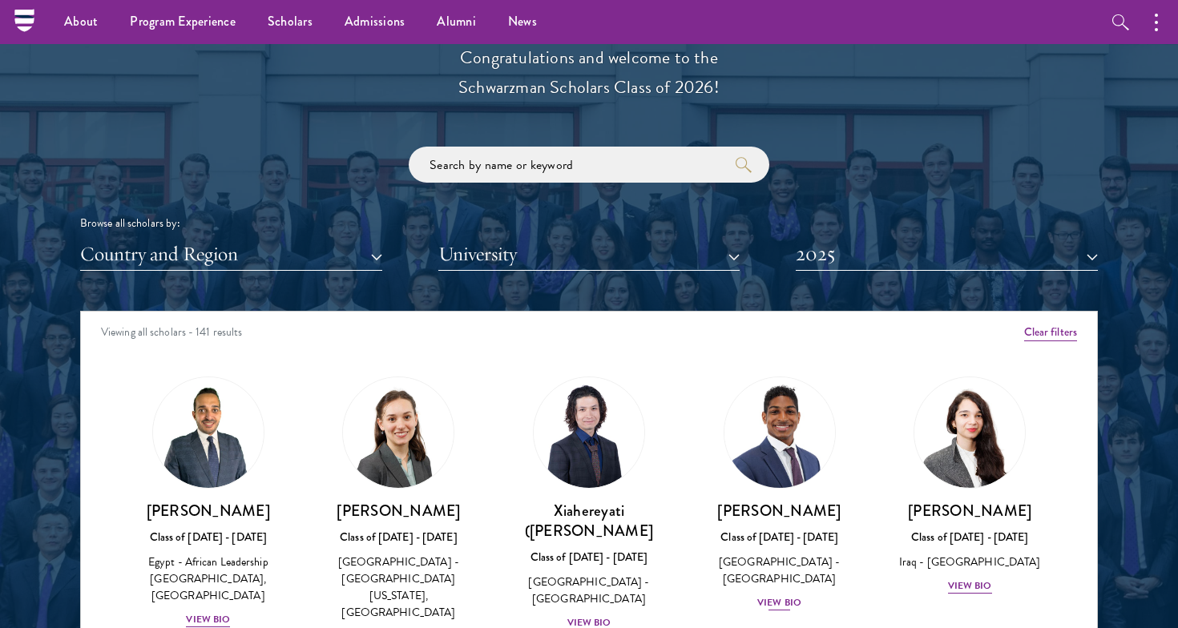
scroll to position [1758, 0]
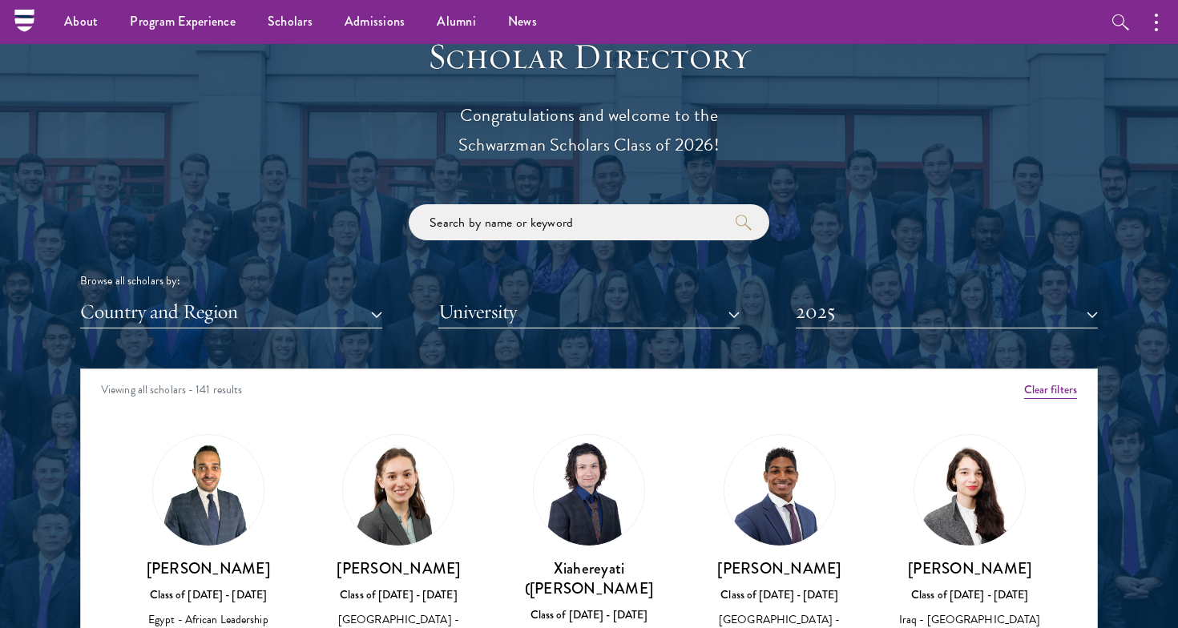
click at [824, 312] on button "2025" at bounding box center [947, 312] width 302 height 33
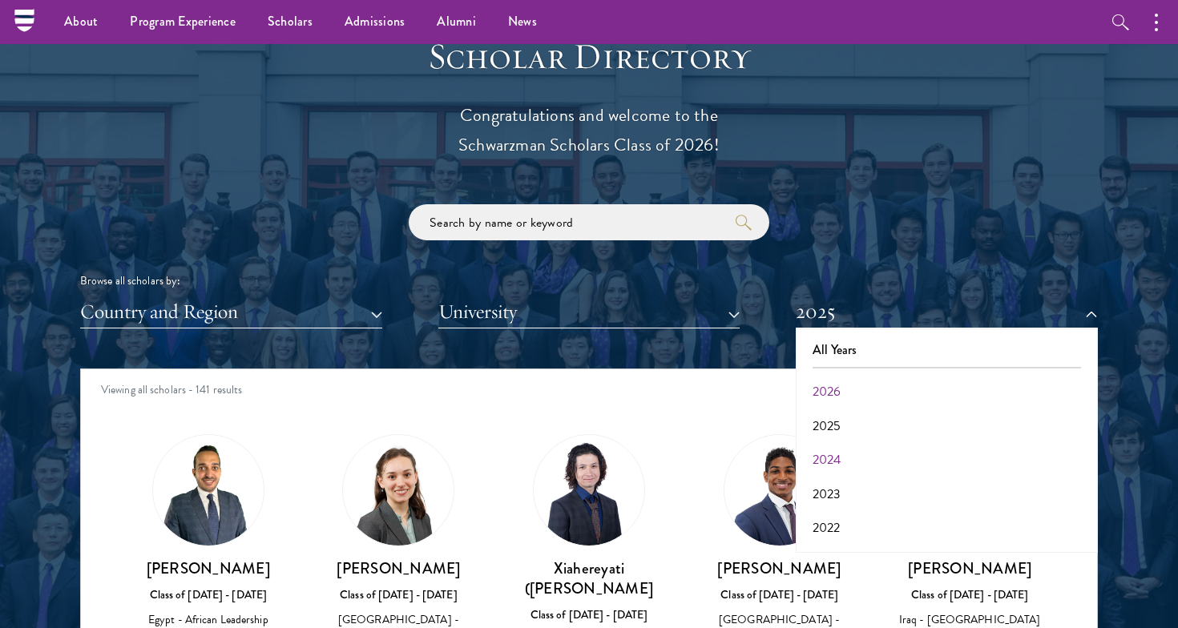
click at [839, 389] on button "2026" at bounding box center [946, 392] width 292 height 34
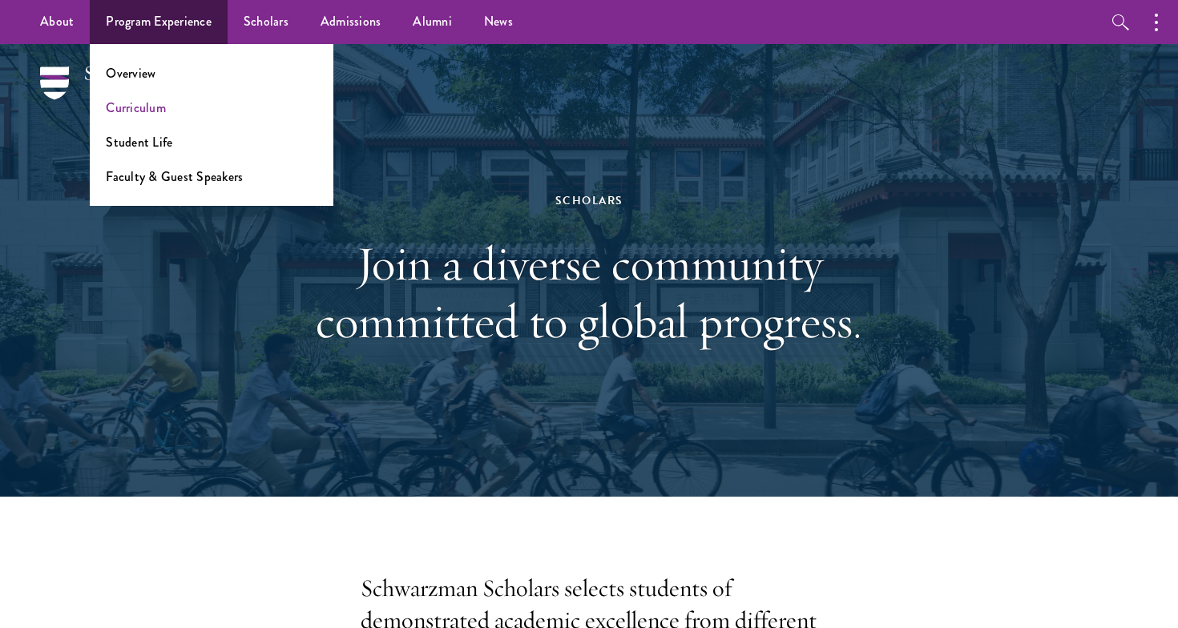
click at [159, 106] on link "Curriculum" at bounding box center [136, 108] width 60 height 18
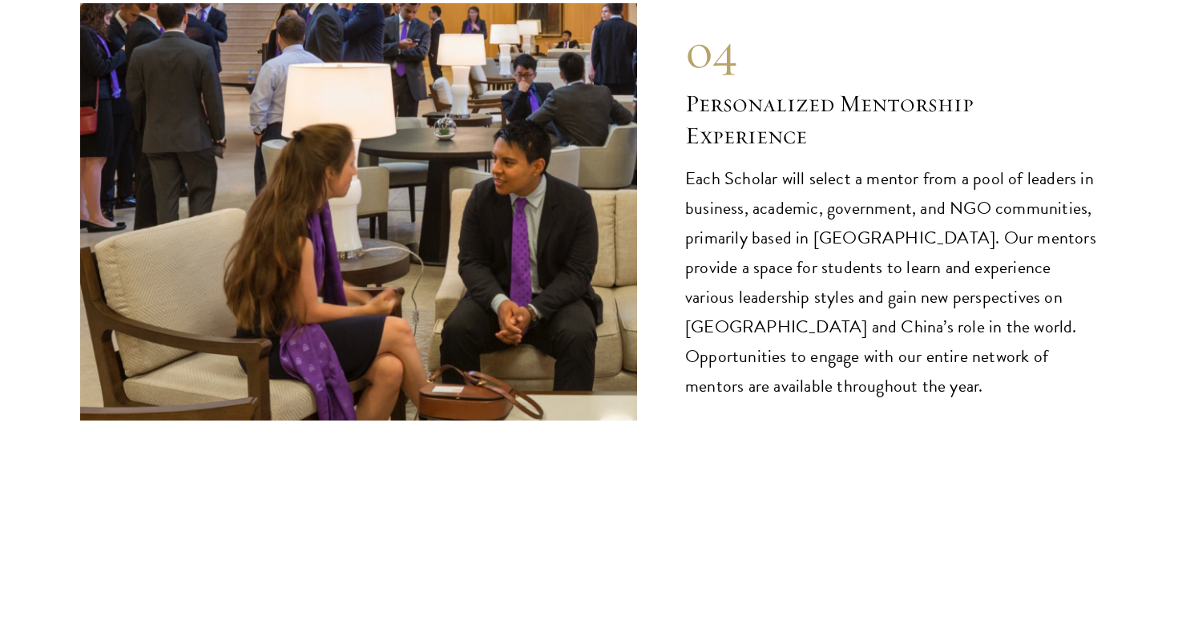
scroll to position [8816, 0]
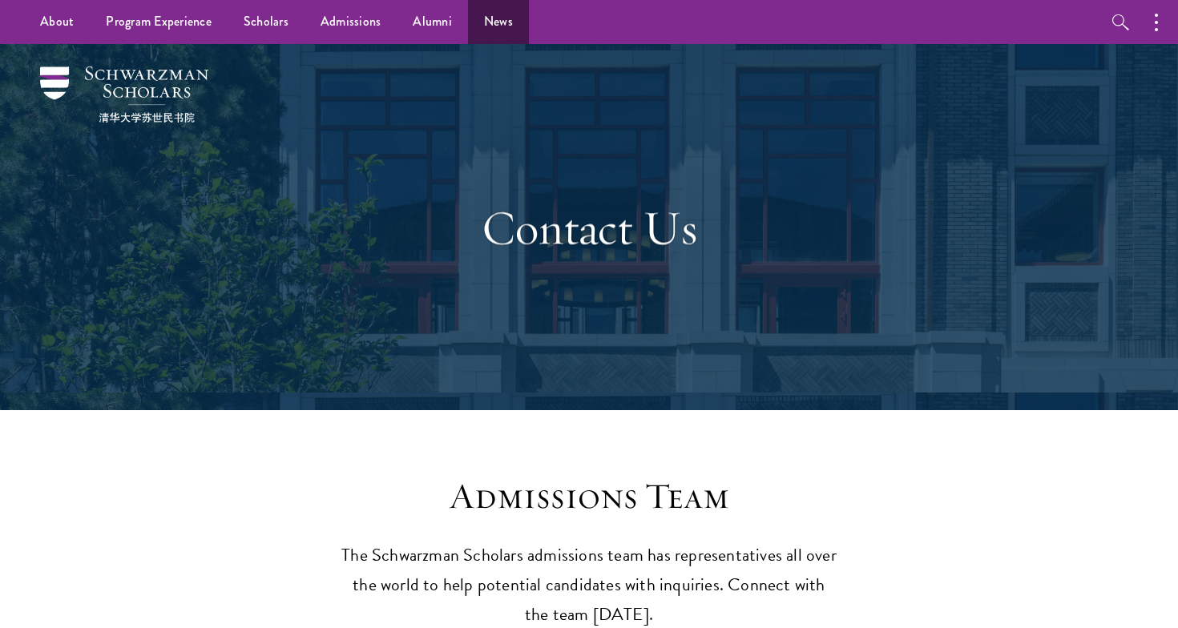
click at [489, 32] on link "News" at bounding box center [498, 22] width 61 height 44
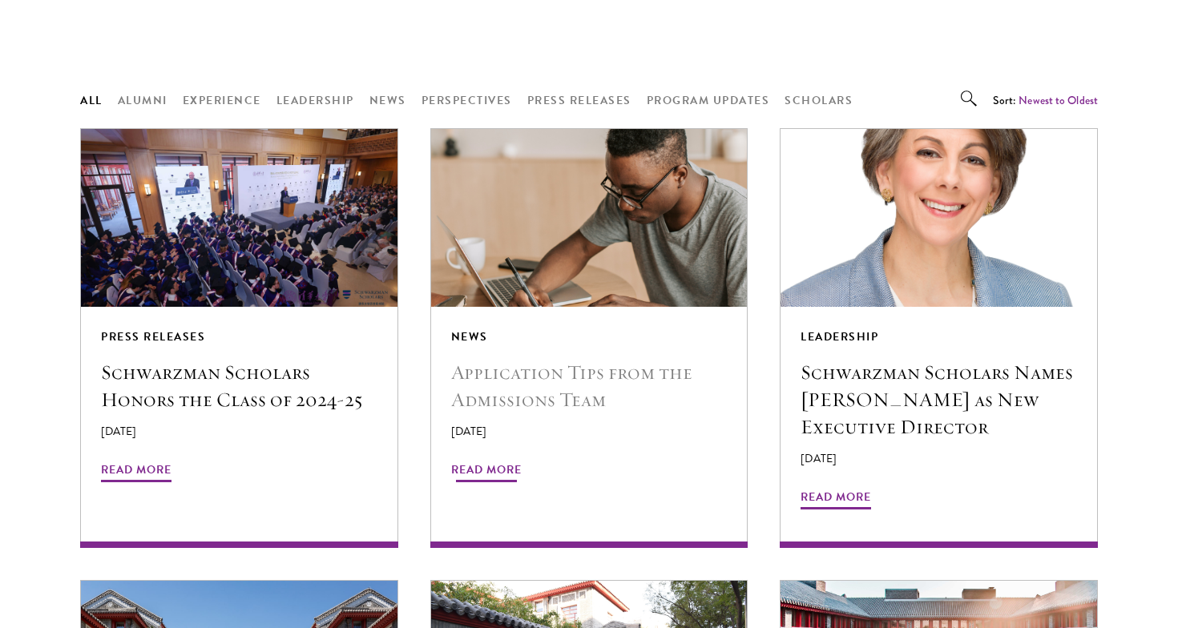
scroll to position [1308, 0]
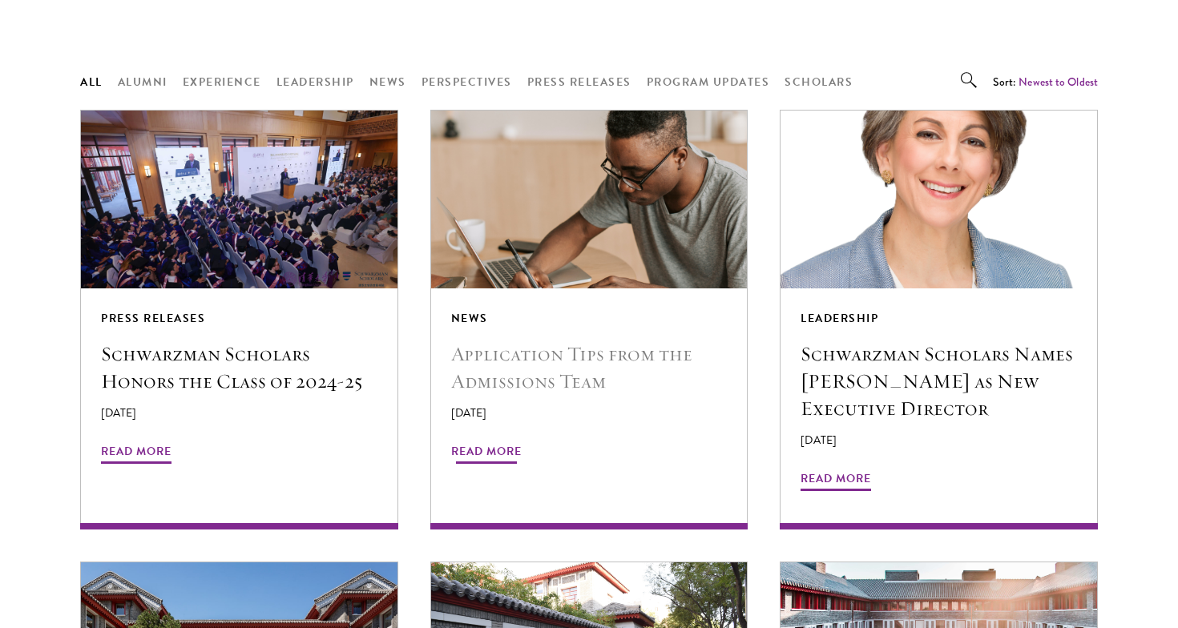
click at [506, 340] on h5 "Application Tips from the Admissions Team" at bounding box center [589, 367] width 276 height 54
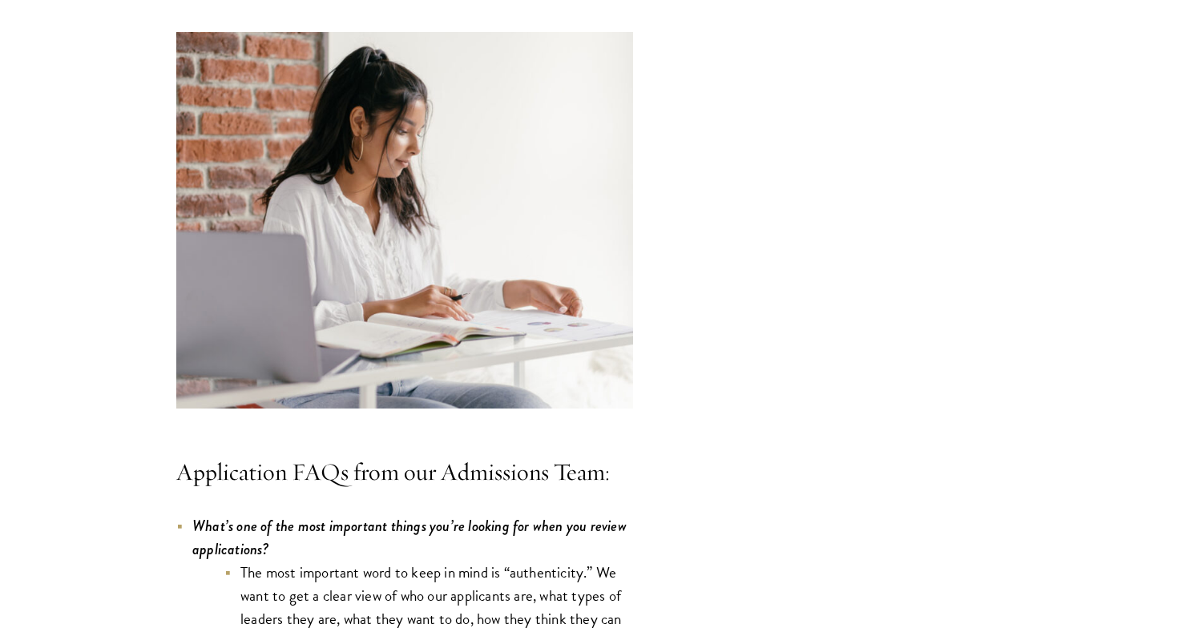
scroll to position [4220, 0]
